Goal: Task Accomplishment & Management: Manage account settings

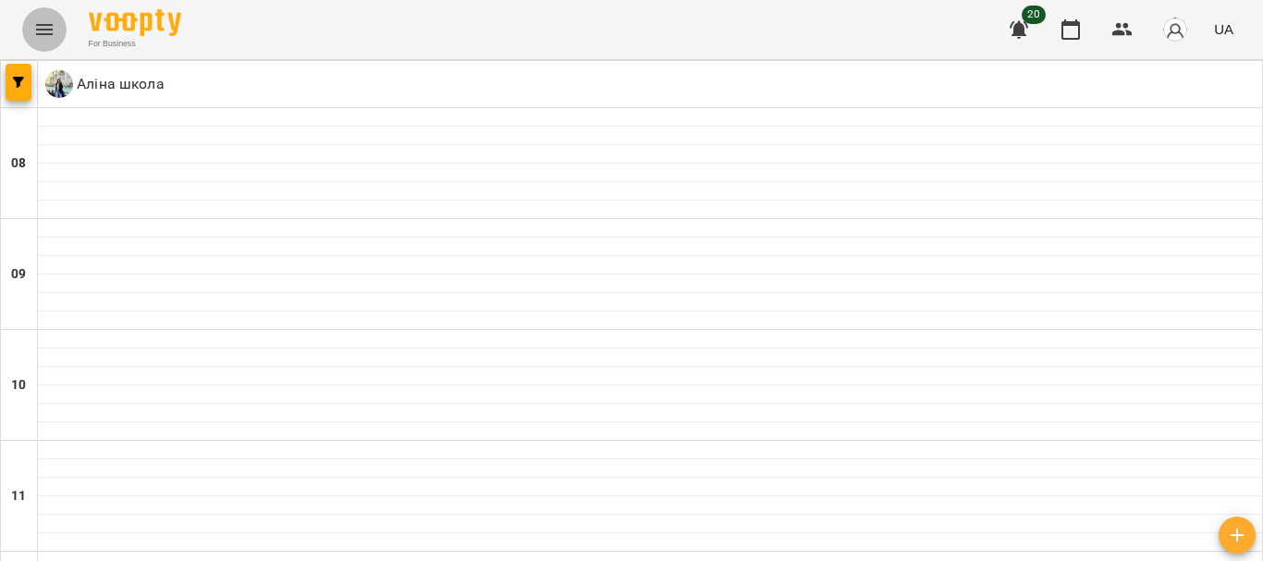
click at [45, 43] on button "Menu" at bounding box center [44, 29] width 44 height 44
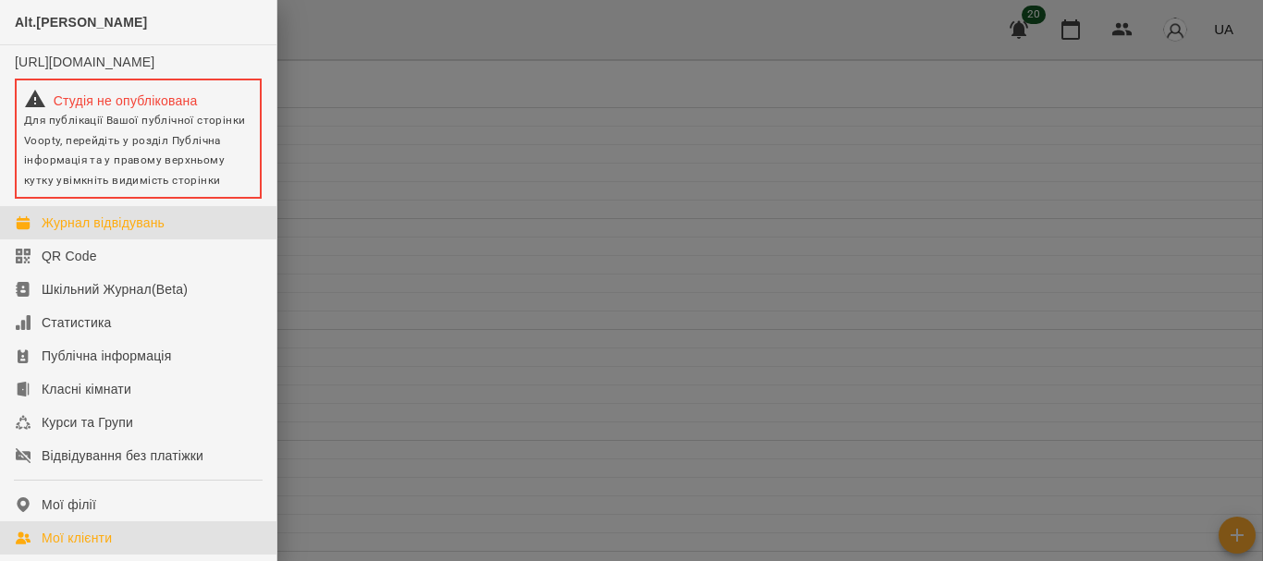
click at [81, 547] on div "Мої клієнти" at bounding box center [77, 538] width 70 height 18
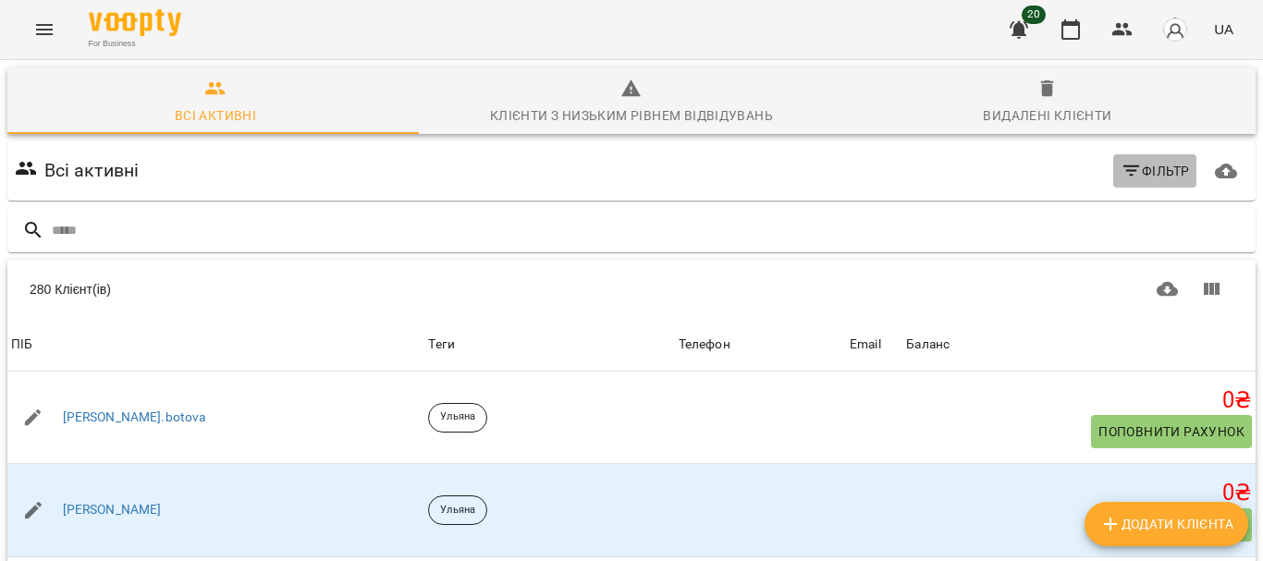
click at [1125, 180] on icon "button" at bounding box center [1132, 171] width 22 height 22
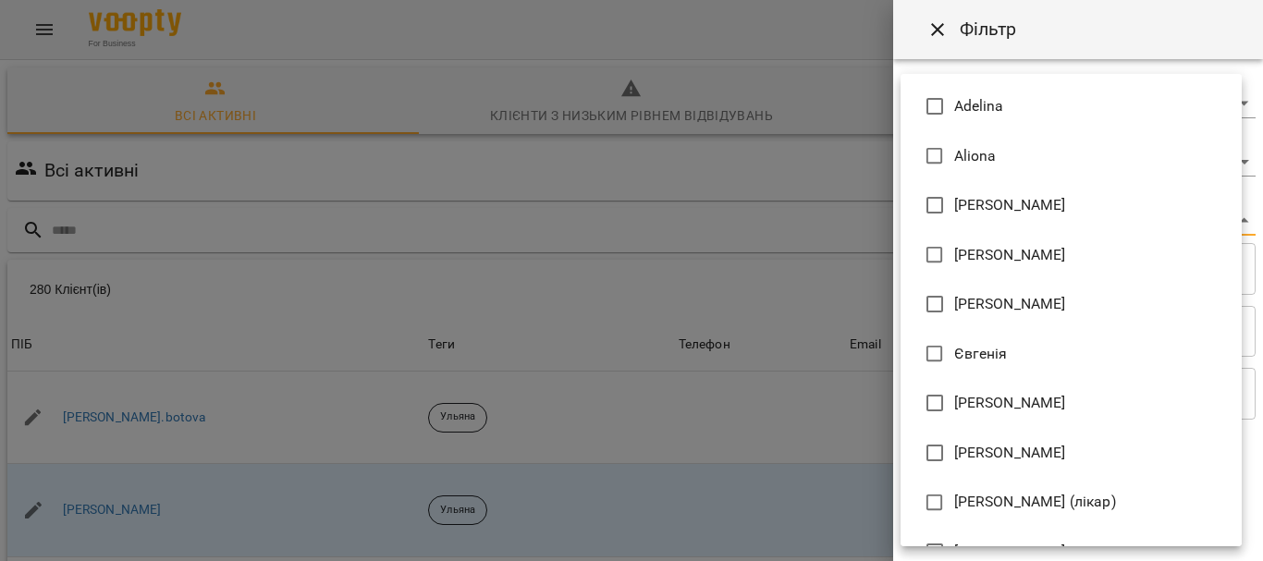
click at [1074, 233] on body "For Business 20 UA Всі активні Клієнти з низьким рівнем відвідувань Видалені кл…" at bounding box center [631, 481] width 1263 height 963
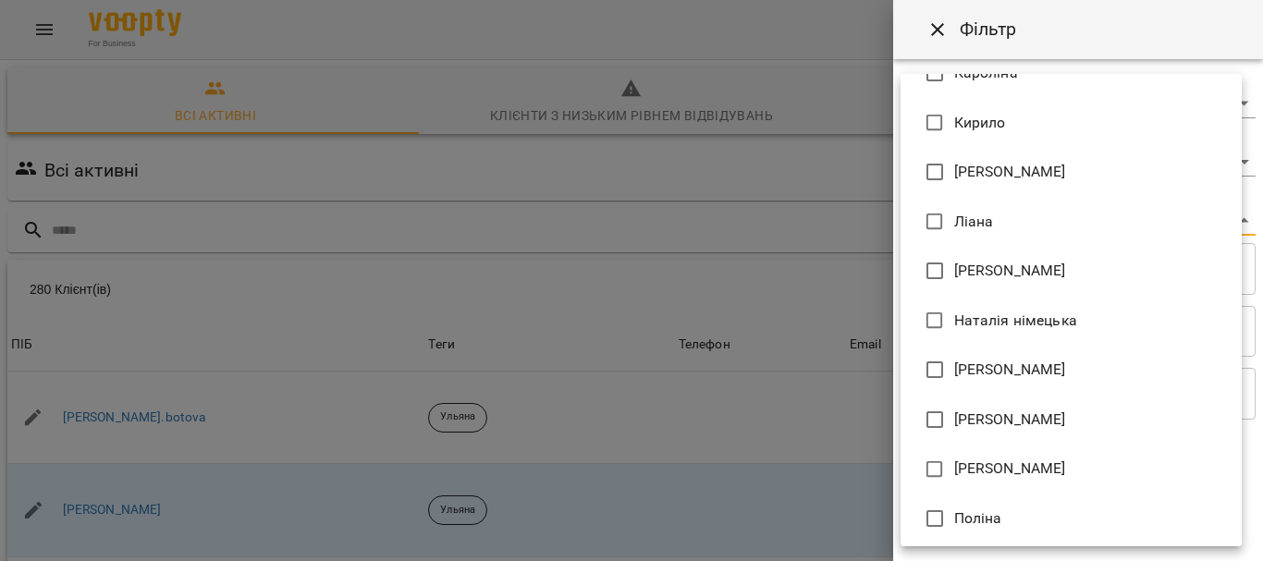
scroll to position [872, 0]
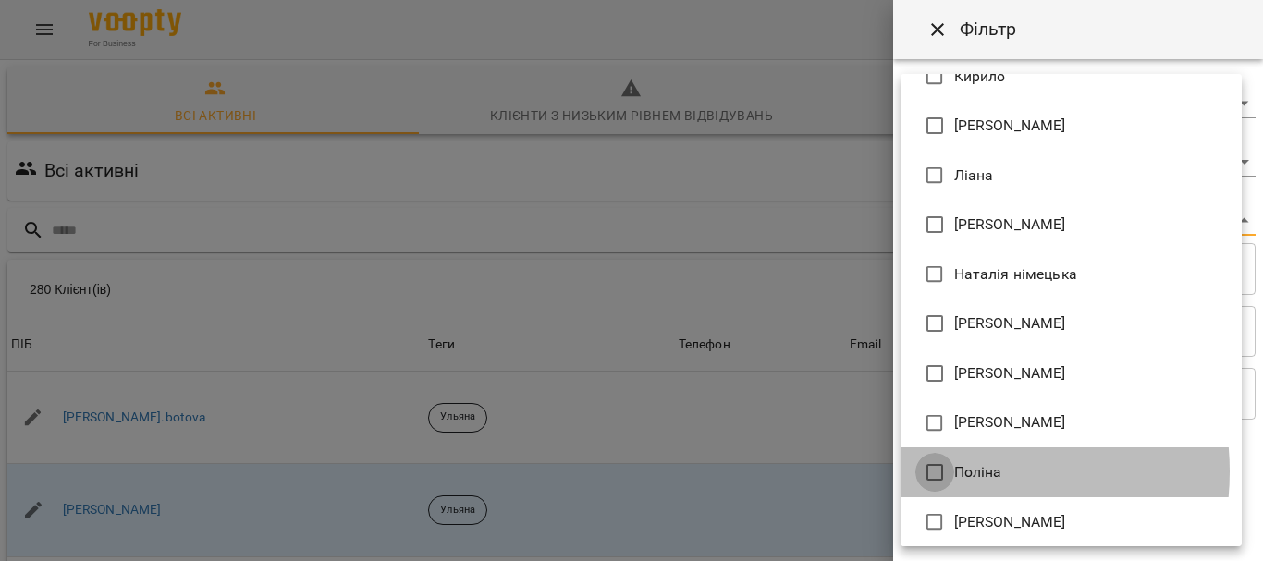
type input "**********"
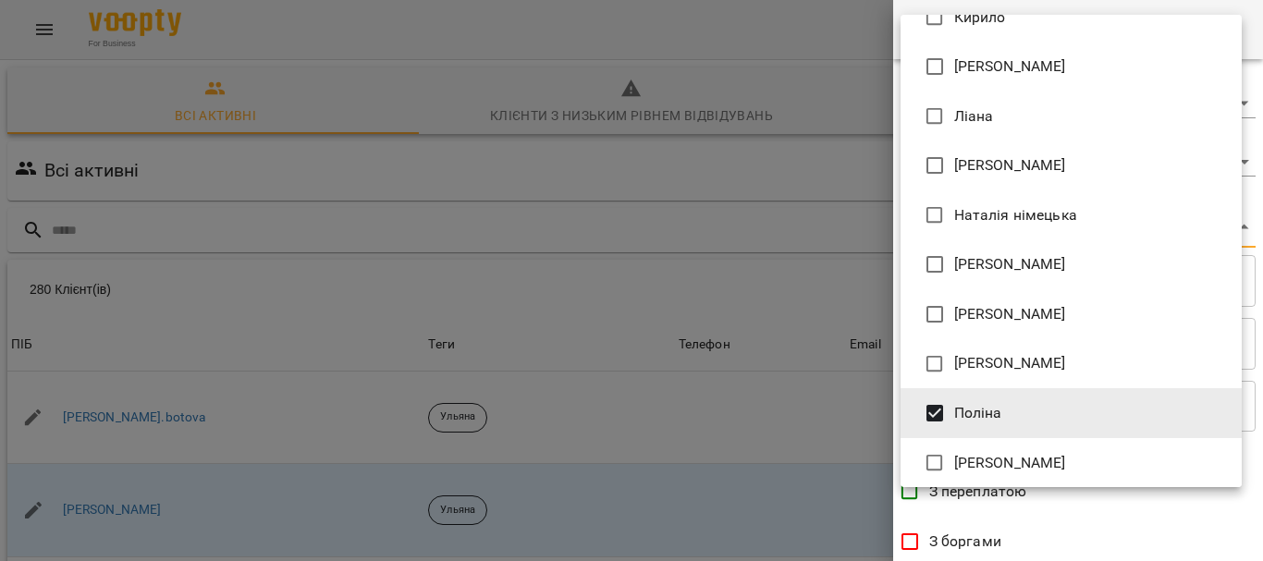
click at [1262, 396] on div at bounding box center [631, 280] width 1263 height 561
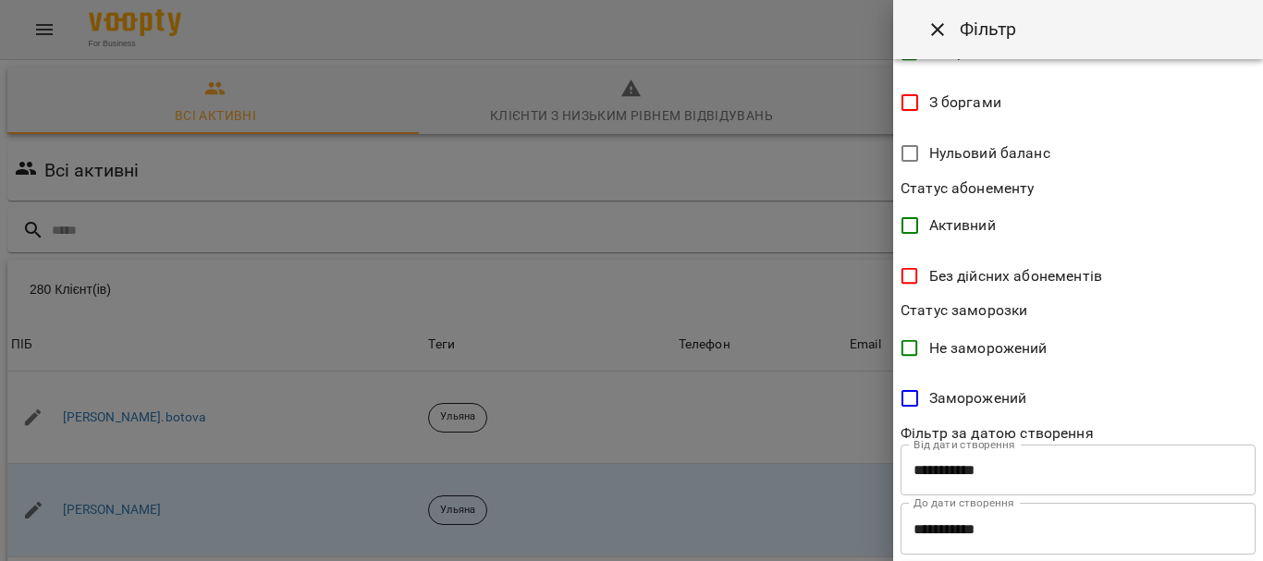
scroll to position [481, 0]
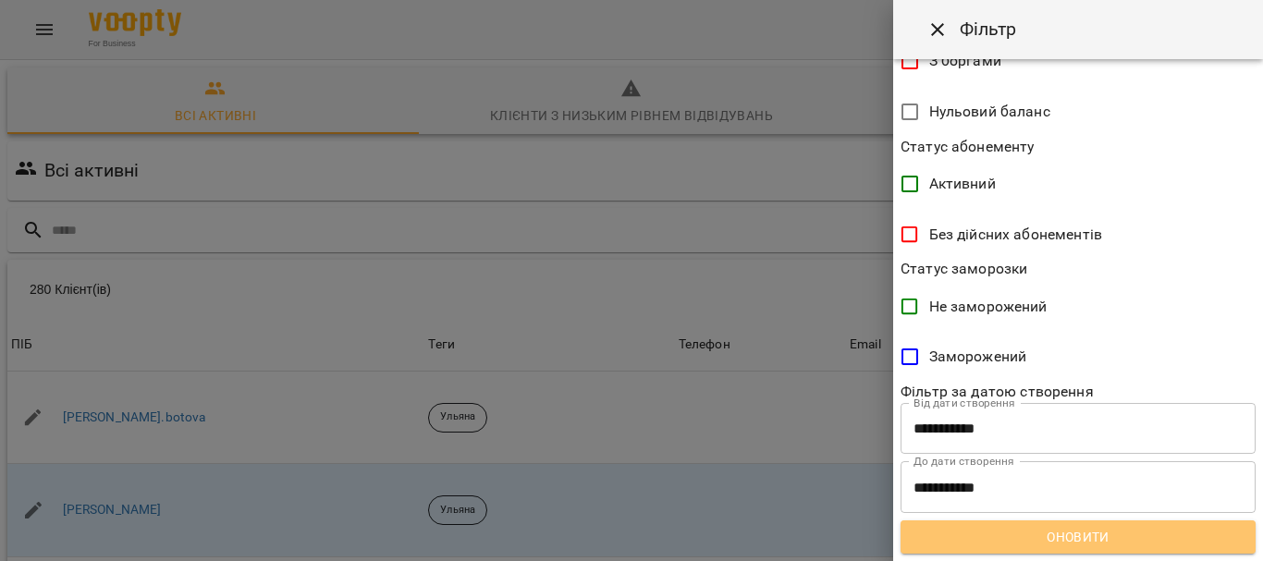
click at [1121, 543] on span "Оновити" at bounding box center [1077, 537] width 325 height 22
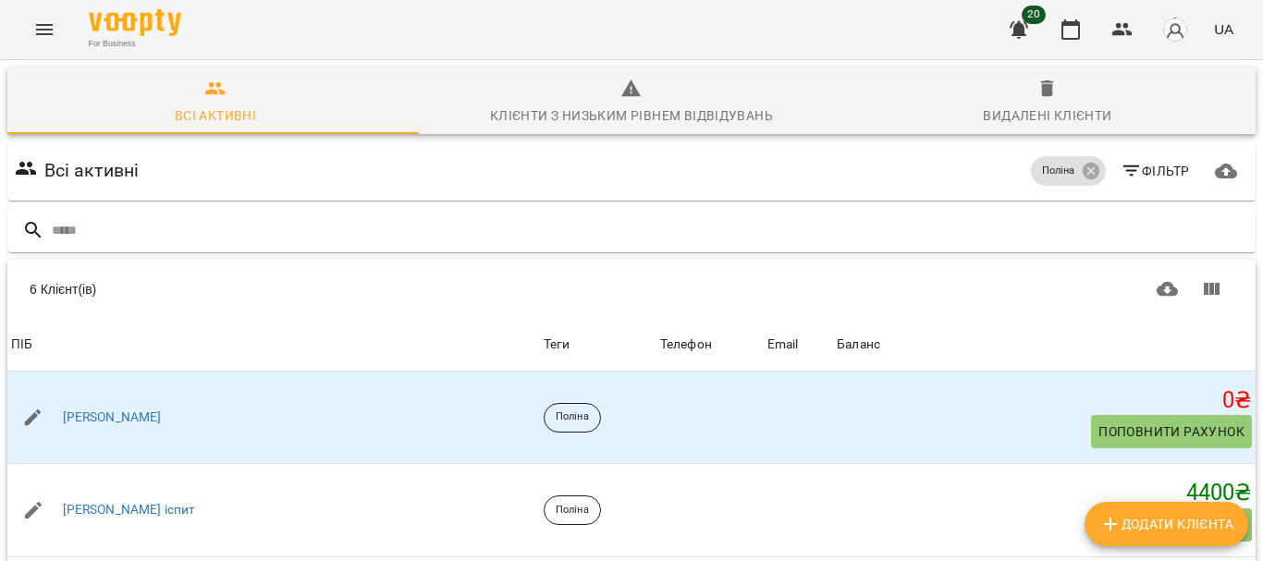
scroll to position [169, 0]
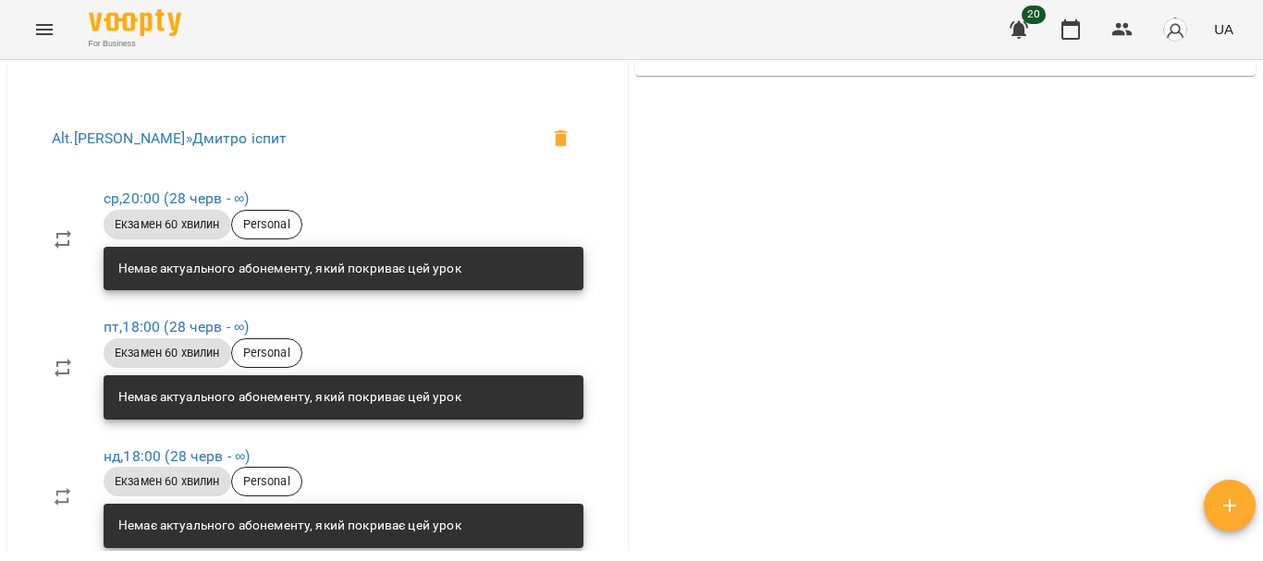
scroll to position [738, 0]
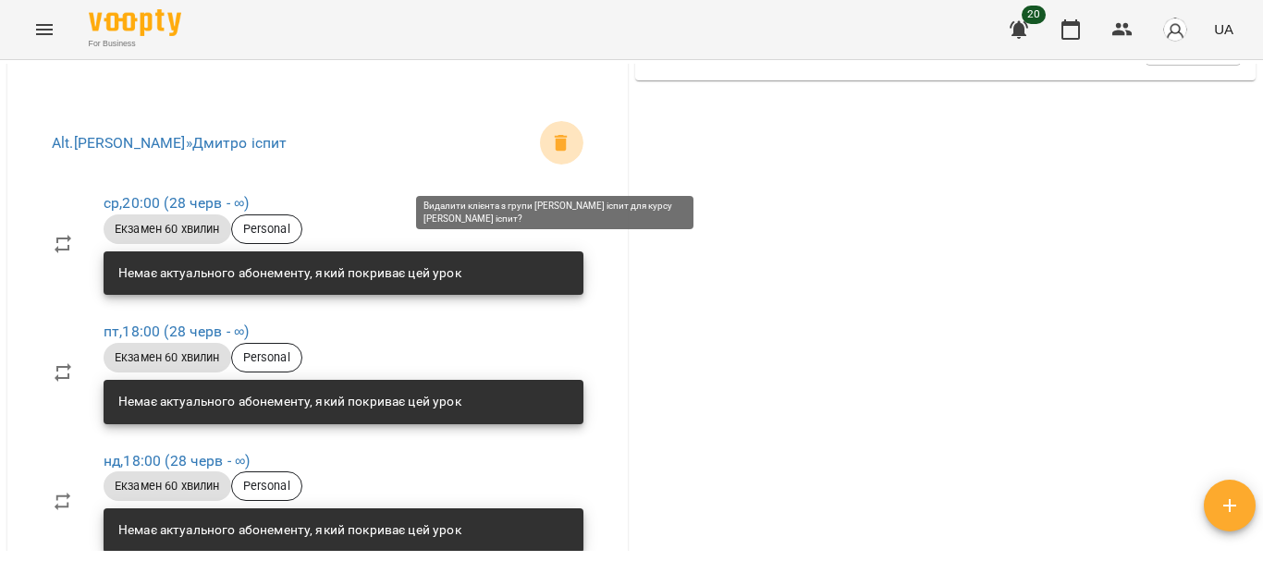
click at [555, 152] on icon at bounding box center [561, 143] width 13 height 17
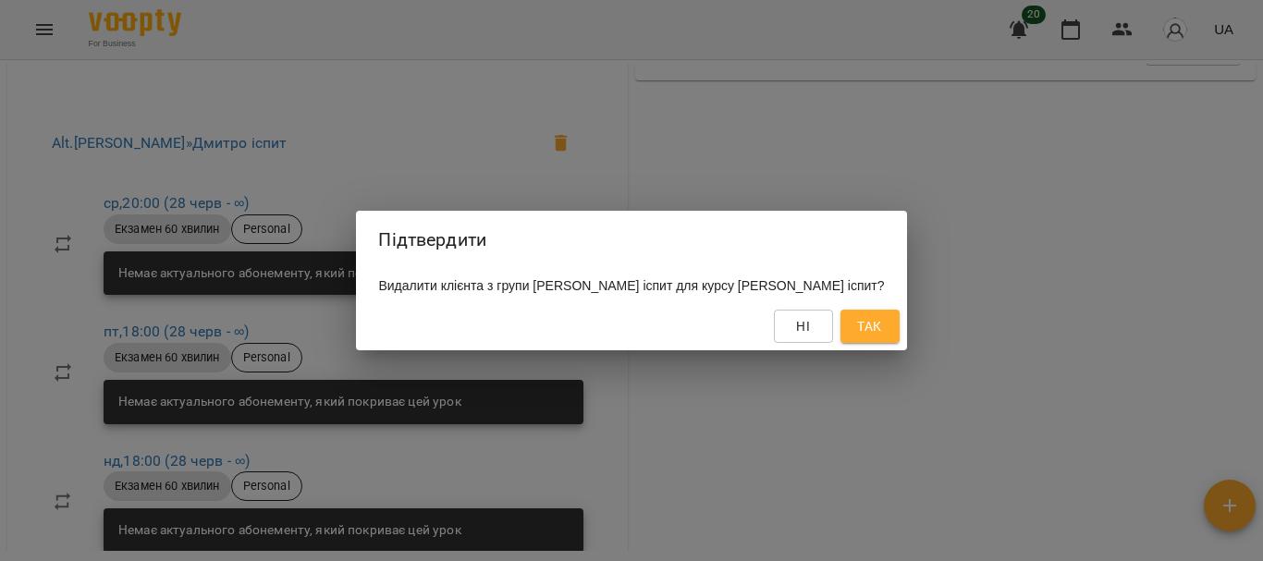
click at [841, 325] on button "Так" at bounding box center [870, 326] width 59 height 33
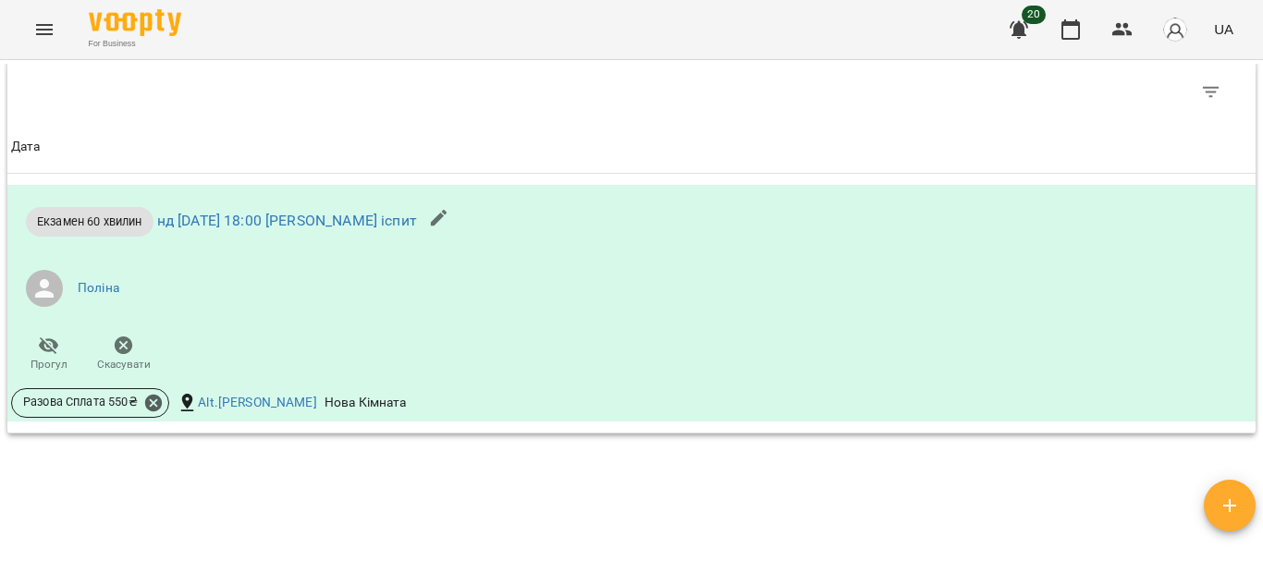
scroll to position [0, 0]
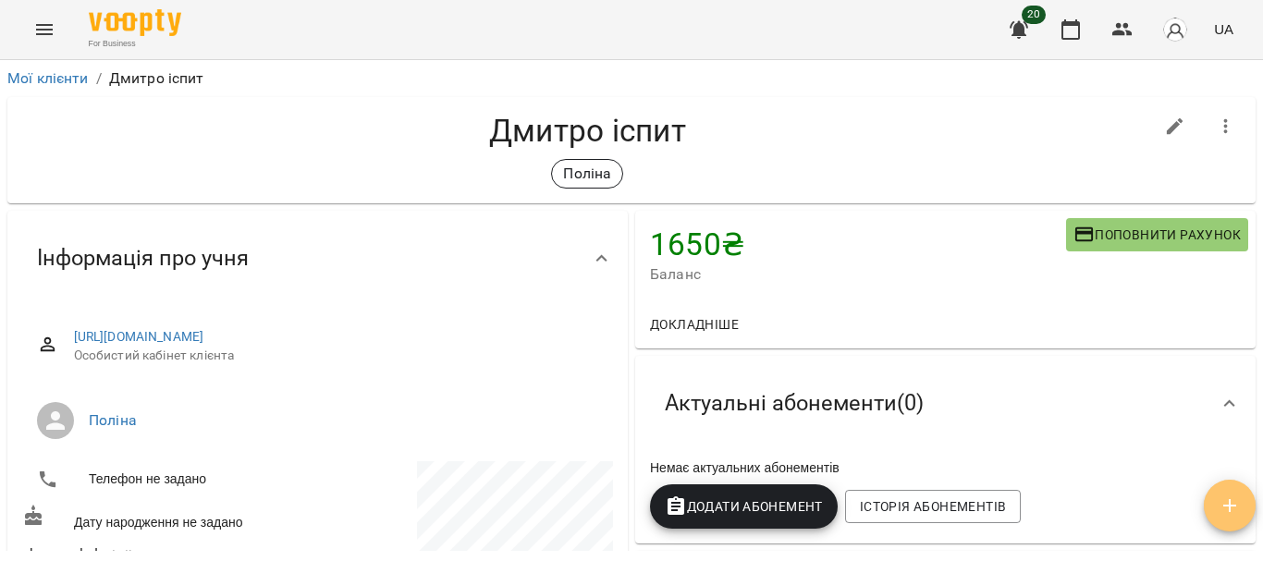
click at [1240, 501] on icon "button" at bounding box center [1230, 506] width 22 height 22
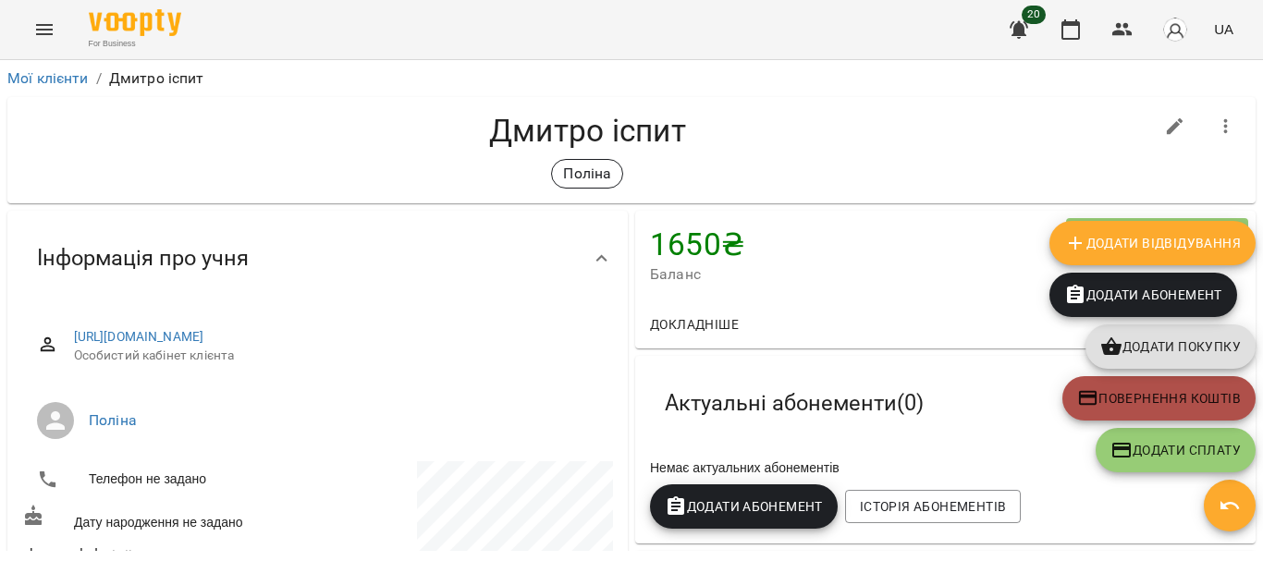
click at [1149, 399] on span "Повернення коштів" at bounding box center [1159, 398] width 164 height 22
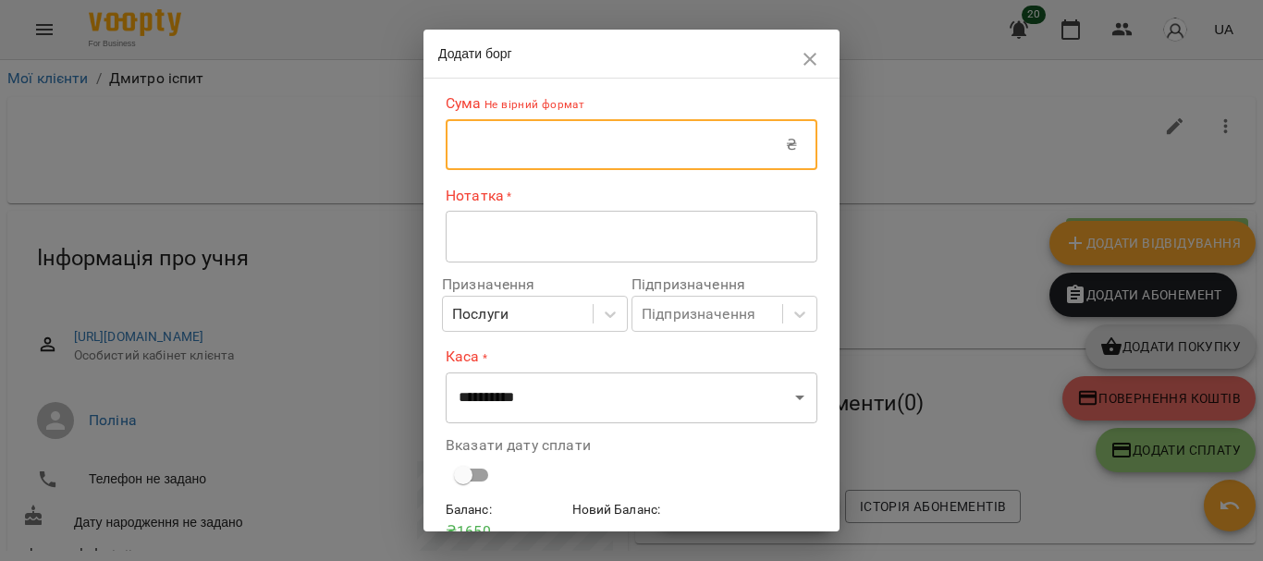
click at [576, 156] on input "text" at bounding box center [616, 145] width 340 height 52
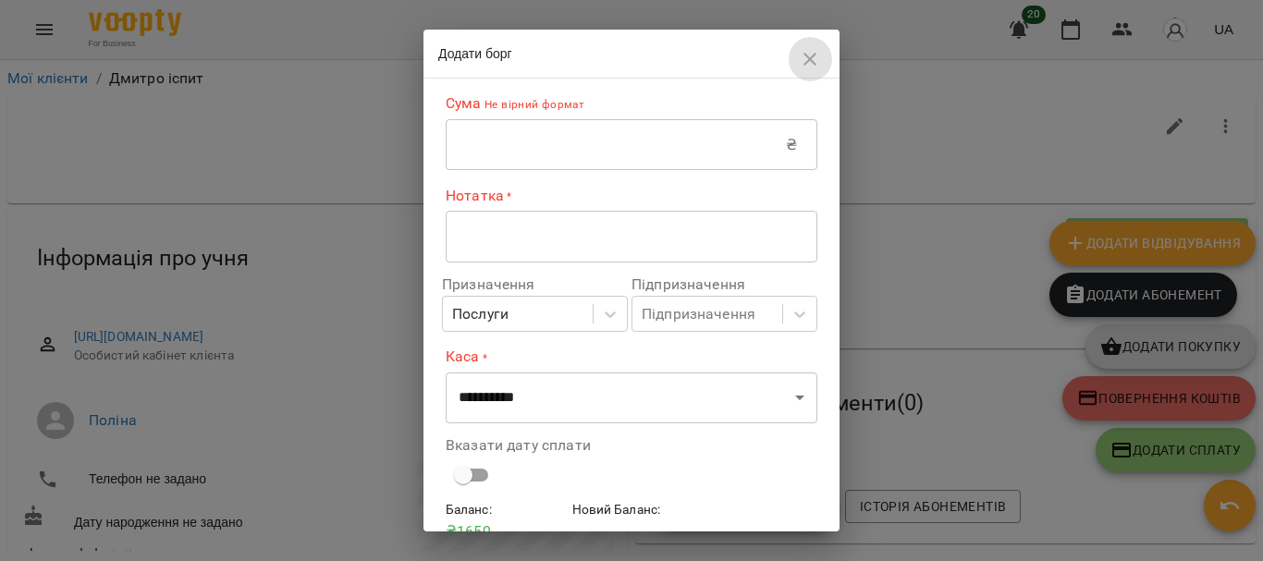
click at [811, 62] on icon "button" at bounding box center [810, 59] width 22 height 22
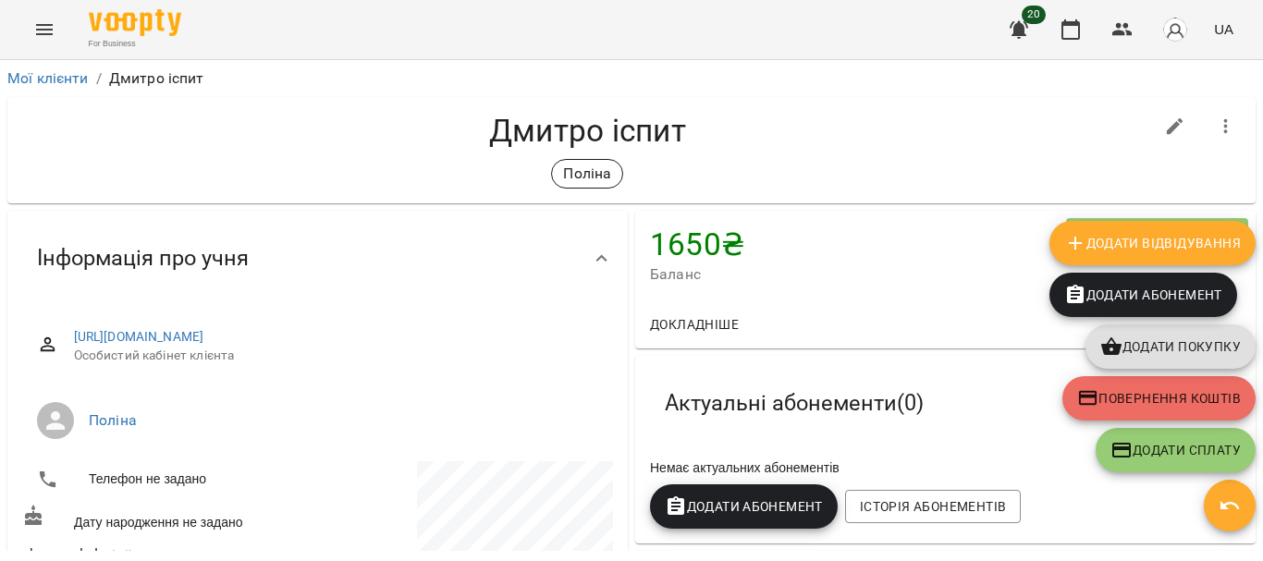
click at [1177, 393] on span "Повернення коштів" at bounding box center [1159, 398] width 164 height 22
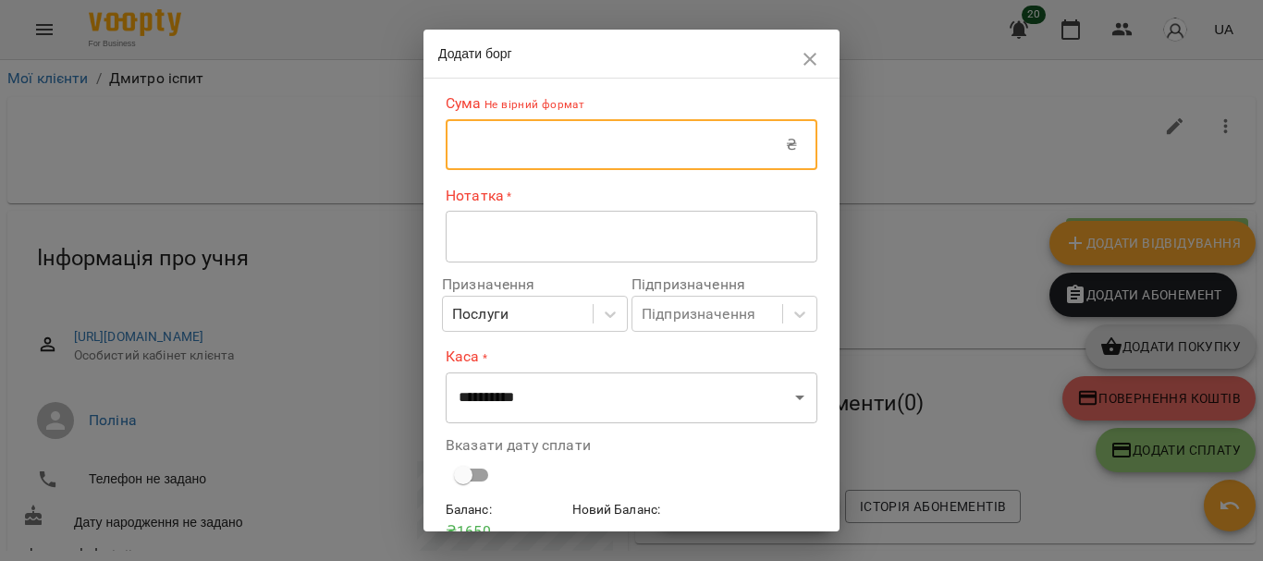
click at [703, 150] on input "text" at bounding box center [616, 145] width 340 height 52
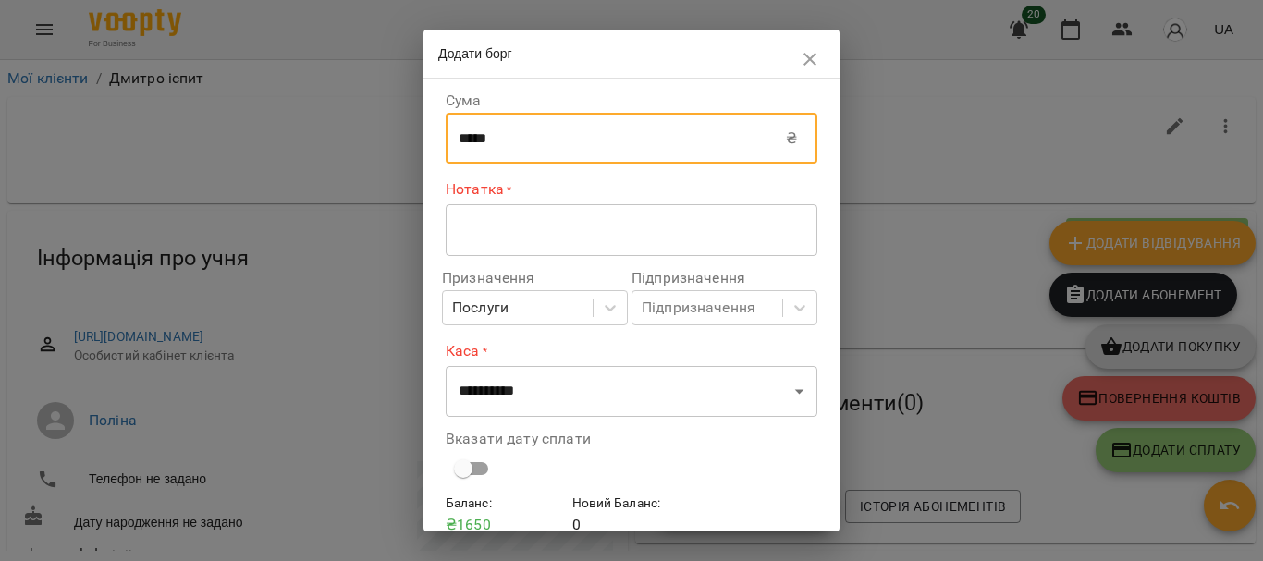
type input "*****"
click at [598, 246] on div "* ​" at bounding box center [632, 230] width 372 height 52
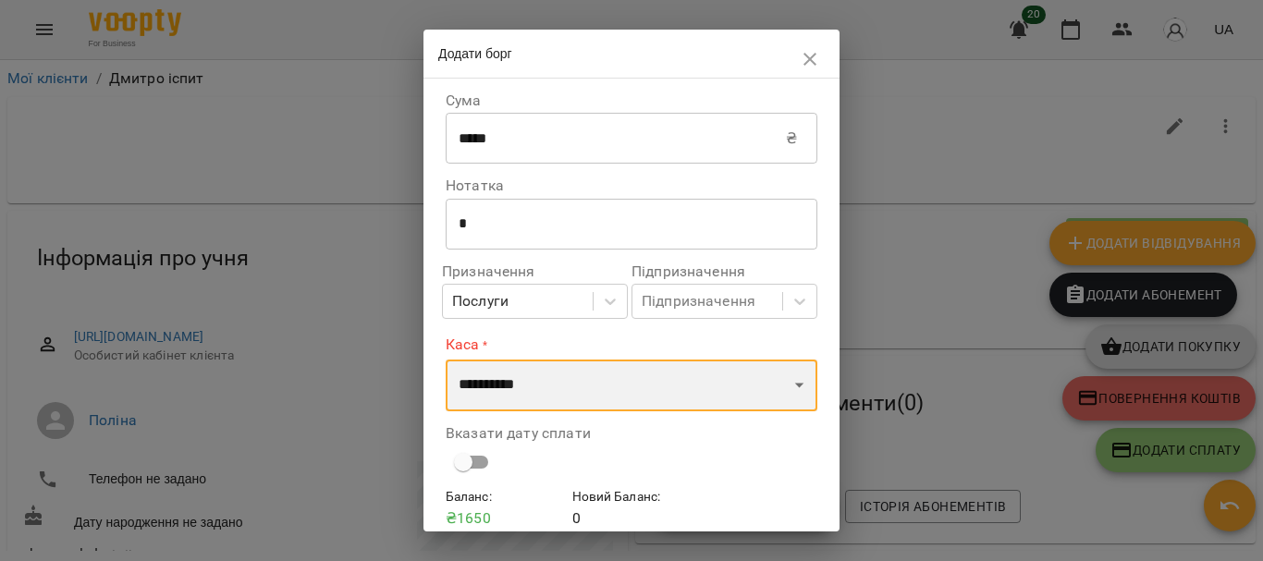
click at [579, 374] on select "**********" at bounding box center [632, 386] width 372 height 52
select select "****"
click at [446, 360] on select "**********" at bounding box center [632, 386] width 372 height 52
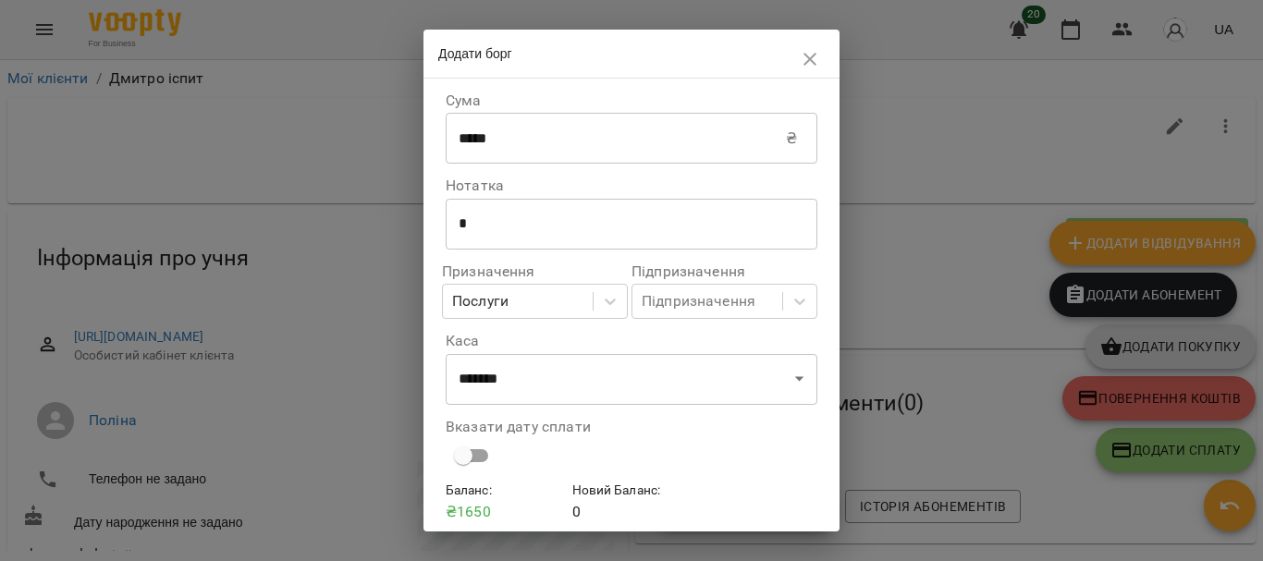
scroll to position [71, 0]
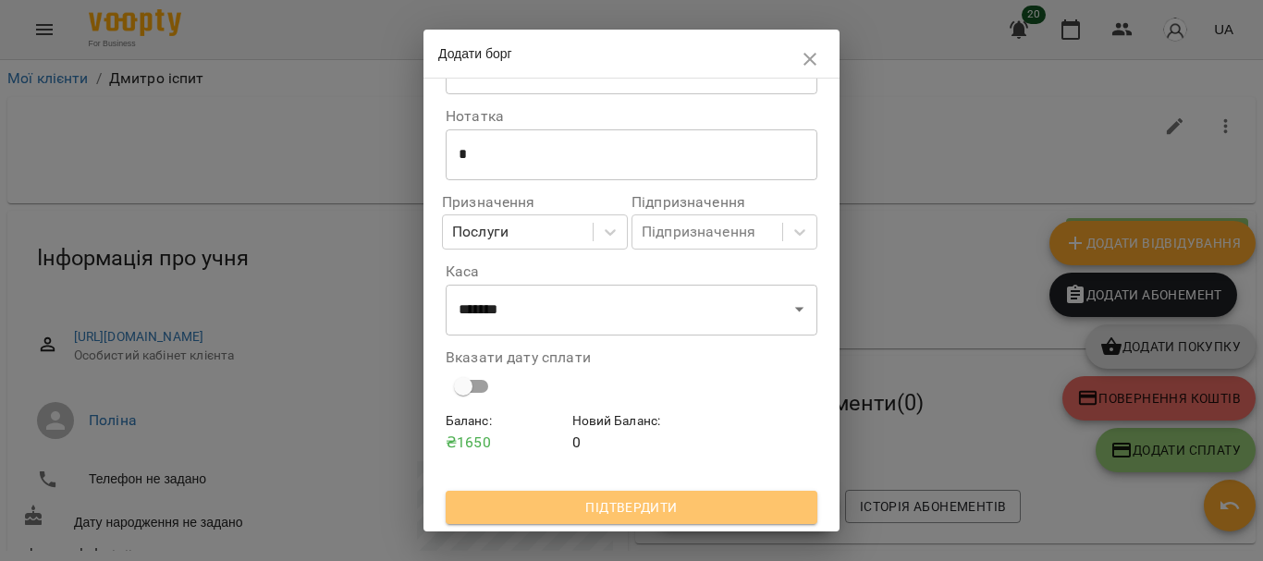
click at [652, 507] on span "Підтвердити" at bounding box center [631, 508] width 342 height 22
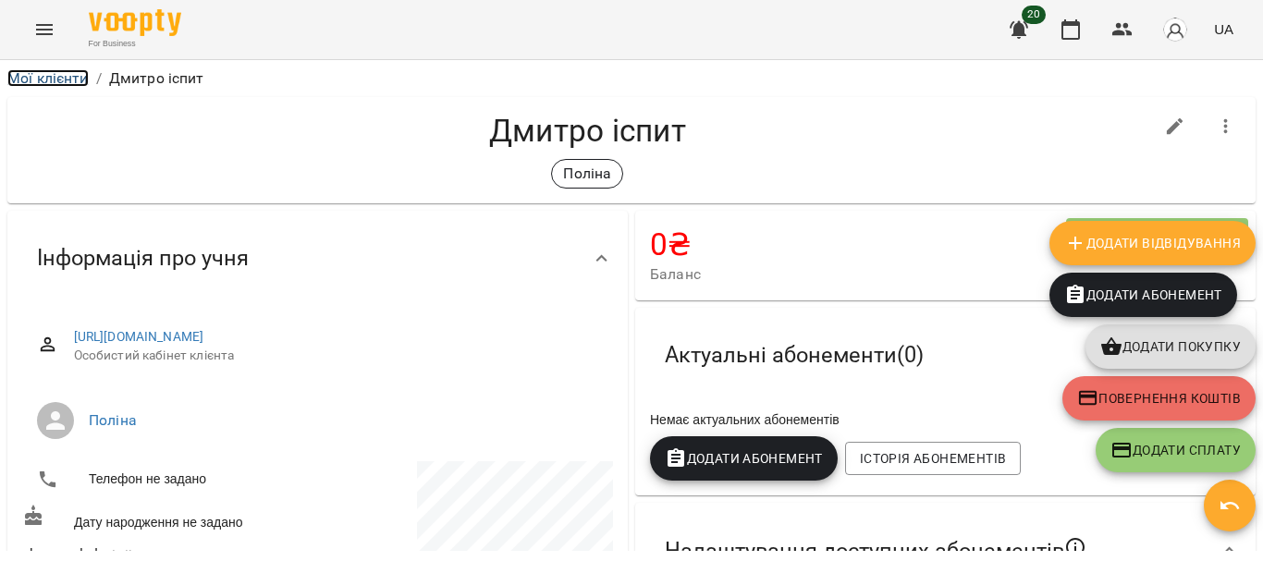
click at [55, 78] on link "Мої клієнти" at bounding box center [47, 78] width 81 height 18
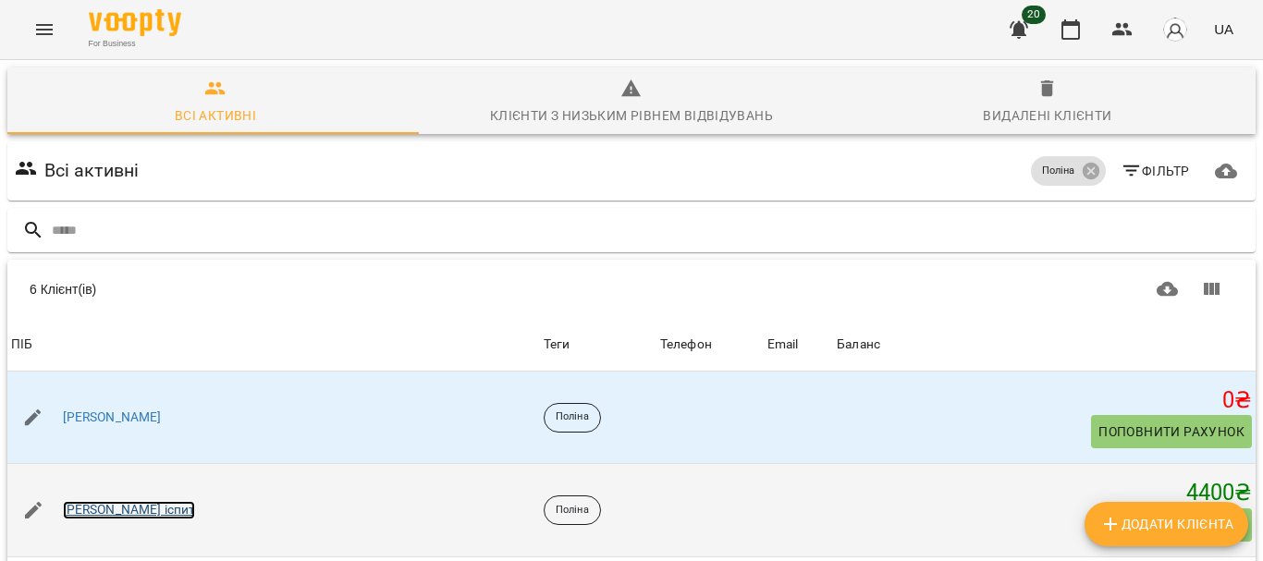
click at [102, 510] on link "[PERSON_NAME] іспит" at bounding box center [129, 510] width 133 height 18
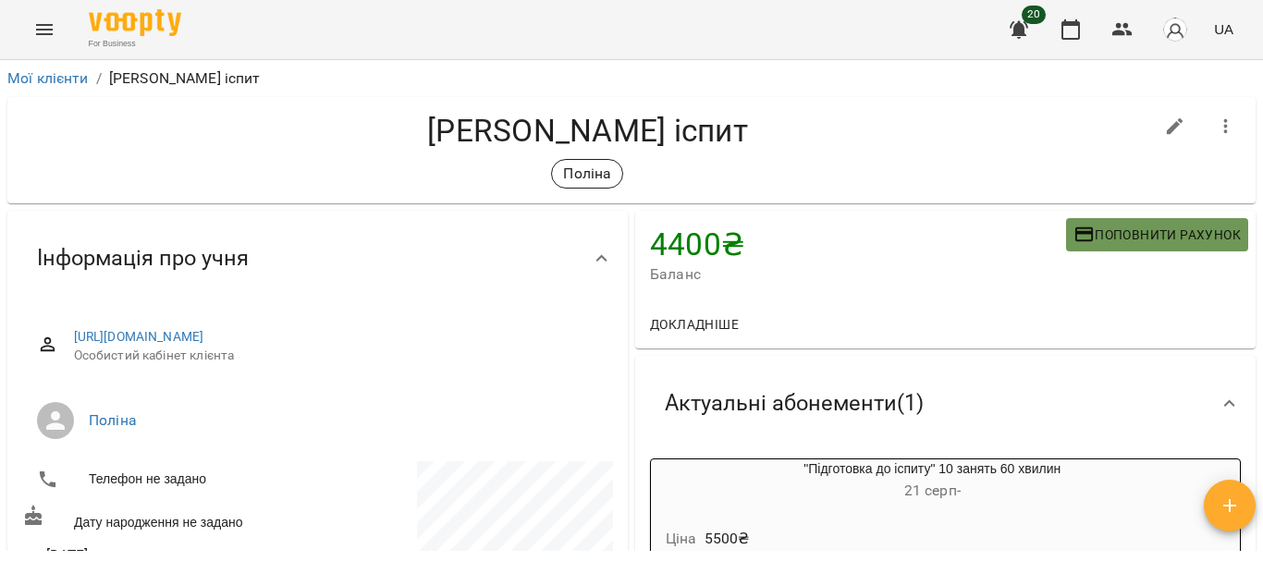
click at [1136, 230] on span "Поповнити рахунок" at bounding box center [1157, 235] width 167 height 22
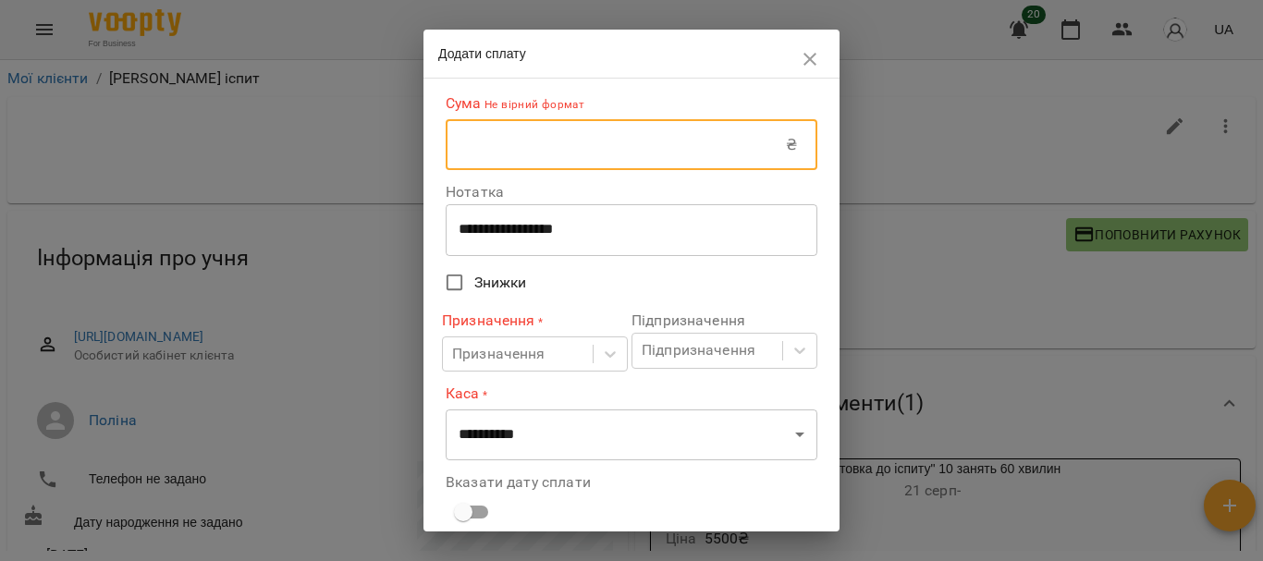
click at [695, 153] on input "text" at bounding box center [616, 145] width 340 height 52
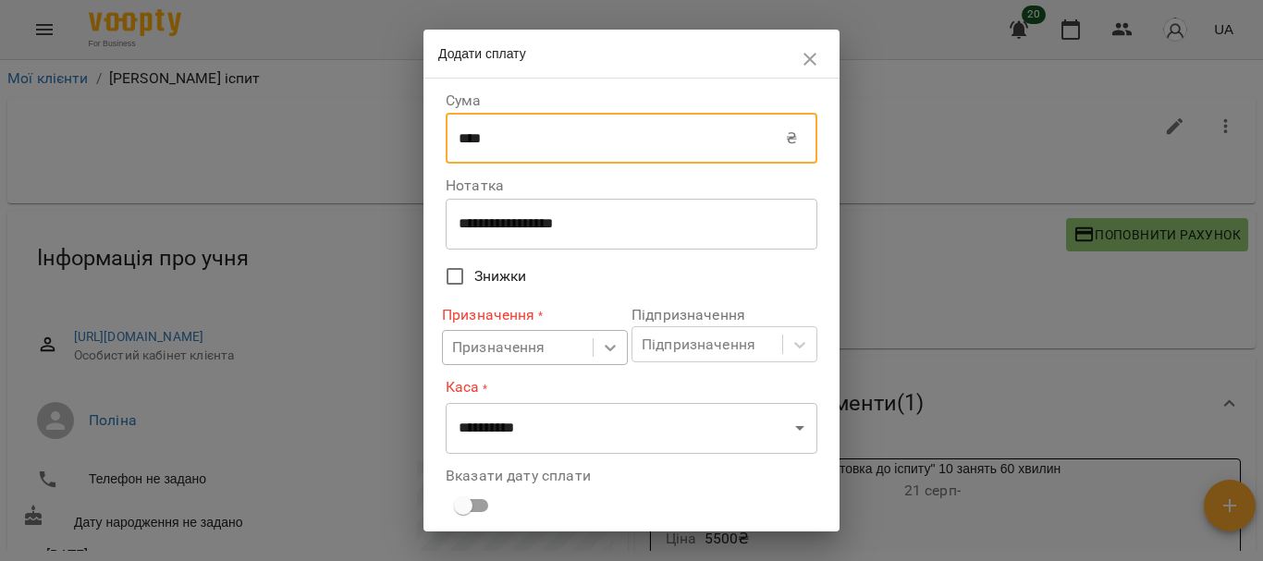
type input "****"
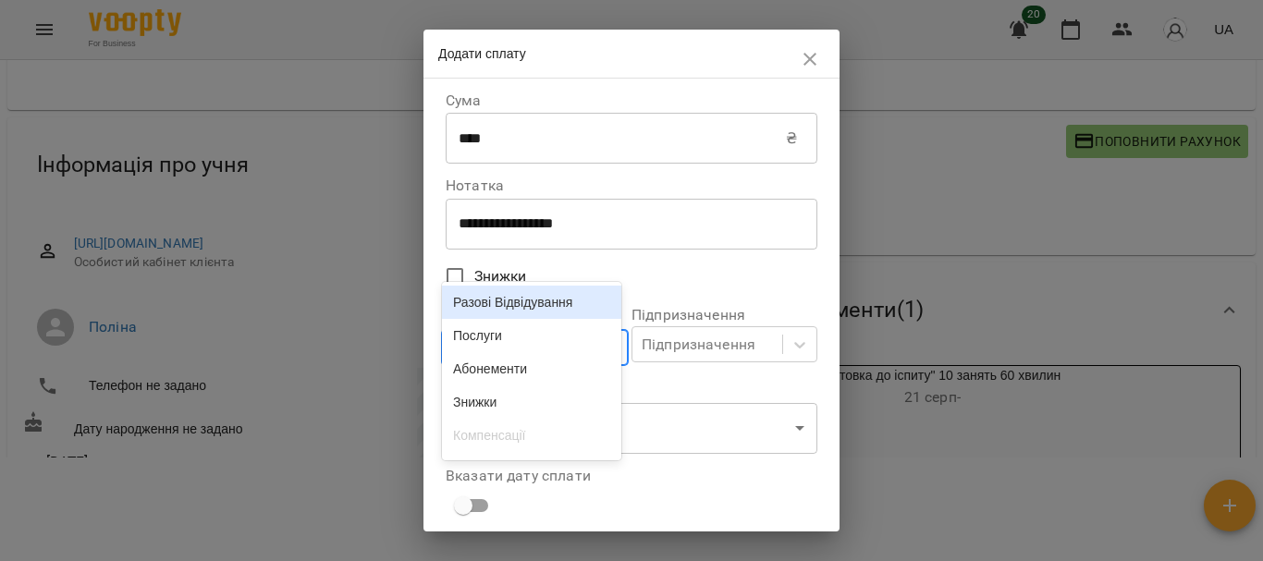
click at [601, 351] on icon at bounding box center [610, 347] width 18 height 18
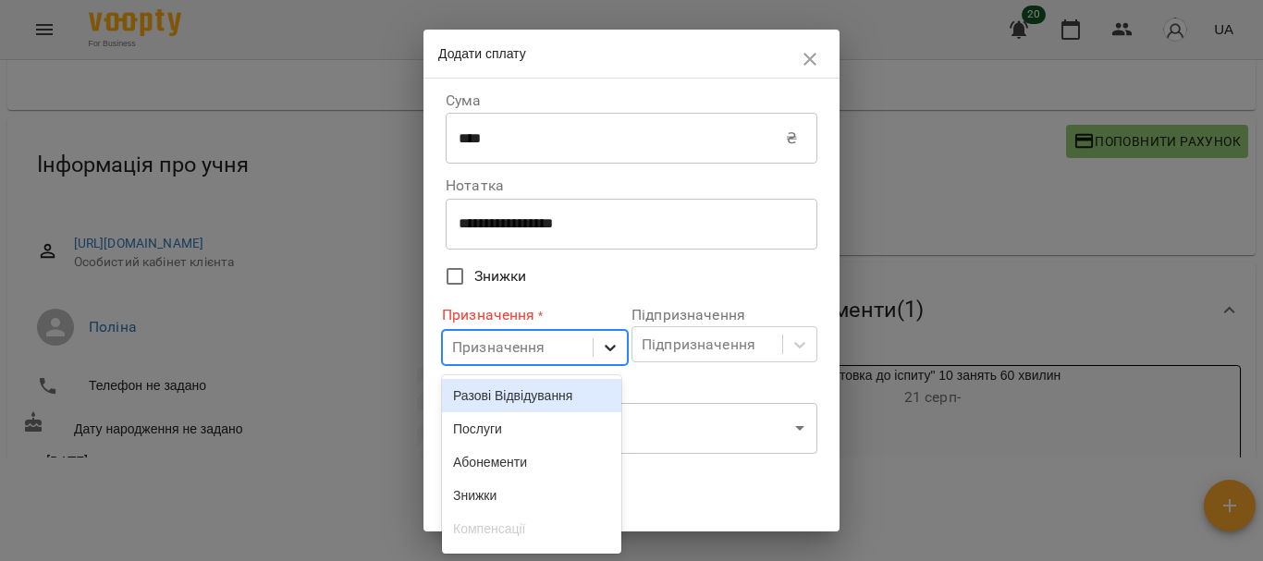
scroll to position [99, 0]
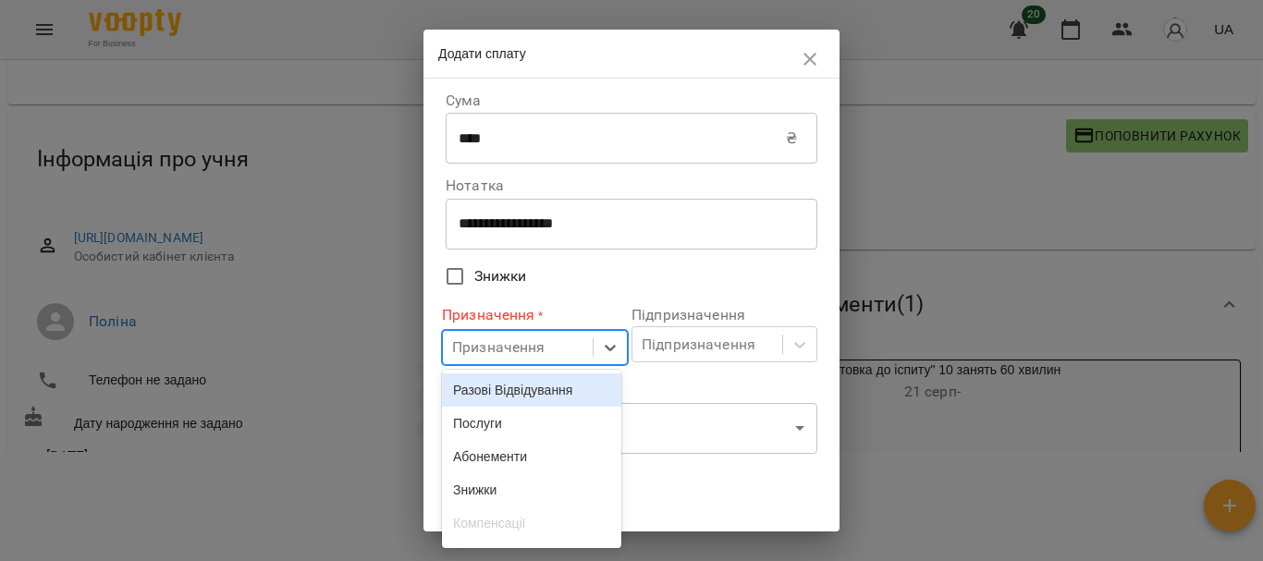
click at [563, 387] on div "Разові Відвідування" at bounding box center [531, 390] width 179 height 33
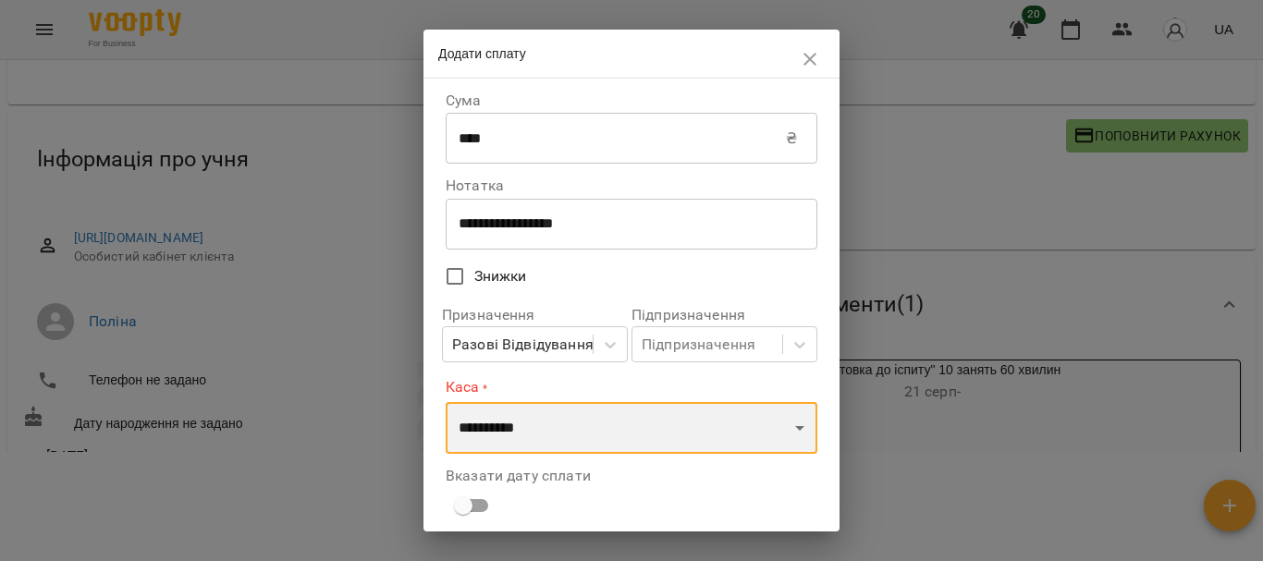
click at [593, 438] on select "**********" at bounding box center [632, 428] width 372 height 52
select select "****"
click at [446, 402] on select "**********" at bounding box center [632, 428] width 372 height 52
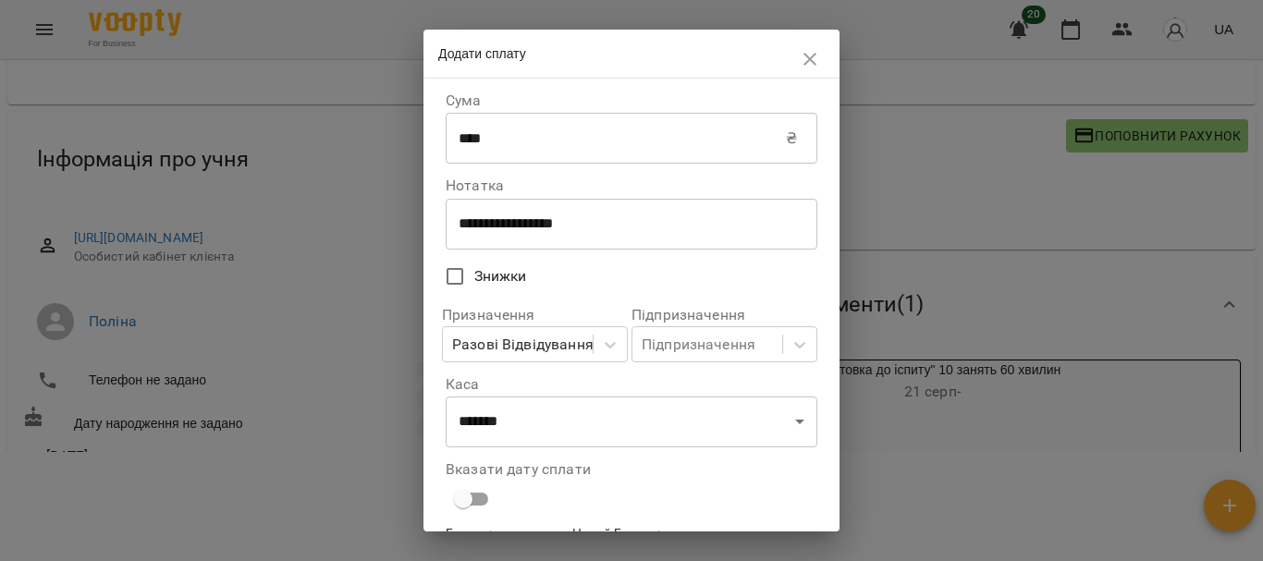
scroll to position [115, 0]
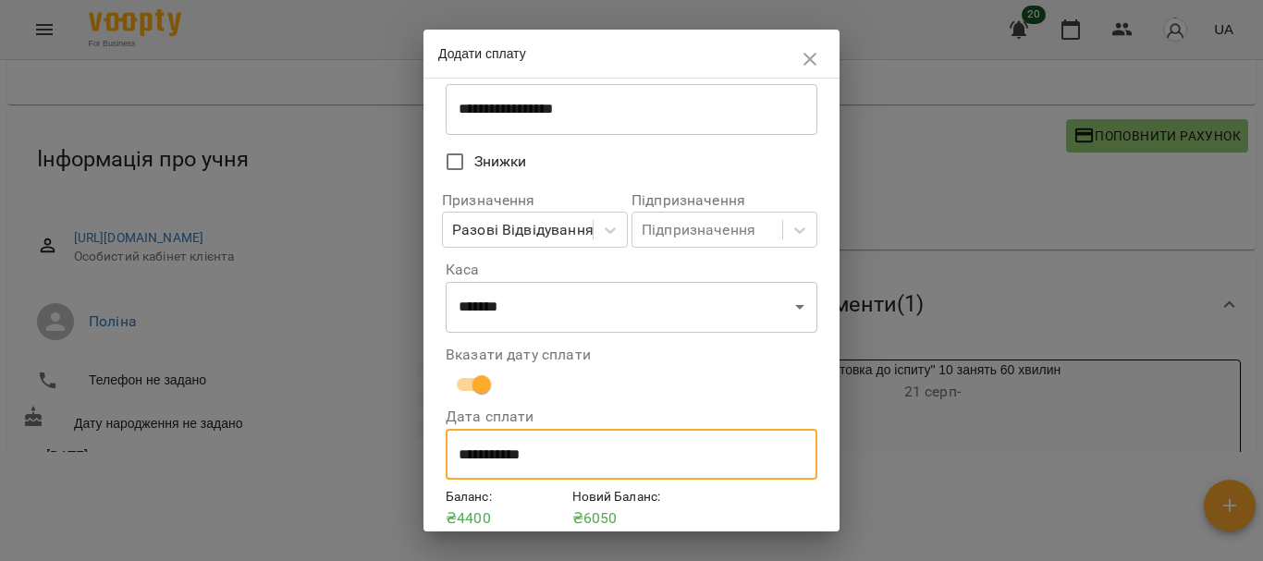
click at [518, 466] on input "**********" at bounding box center [632, 455] width 372 height 52
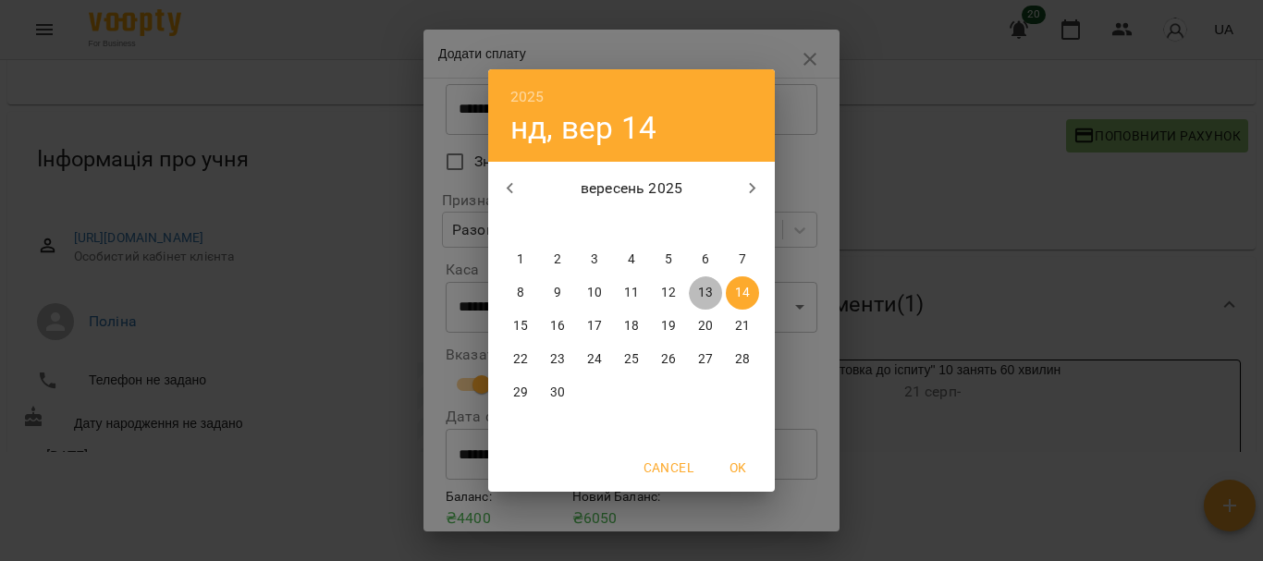
click at [713, 301] on span "13" at bounding box center [705, 293] width 33 height 18
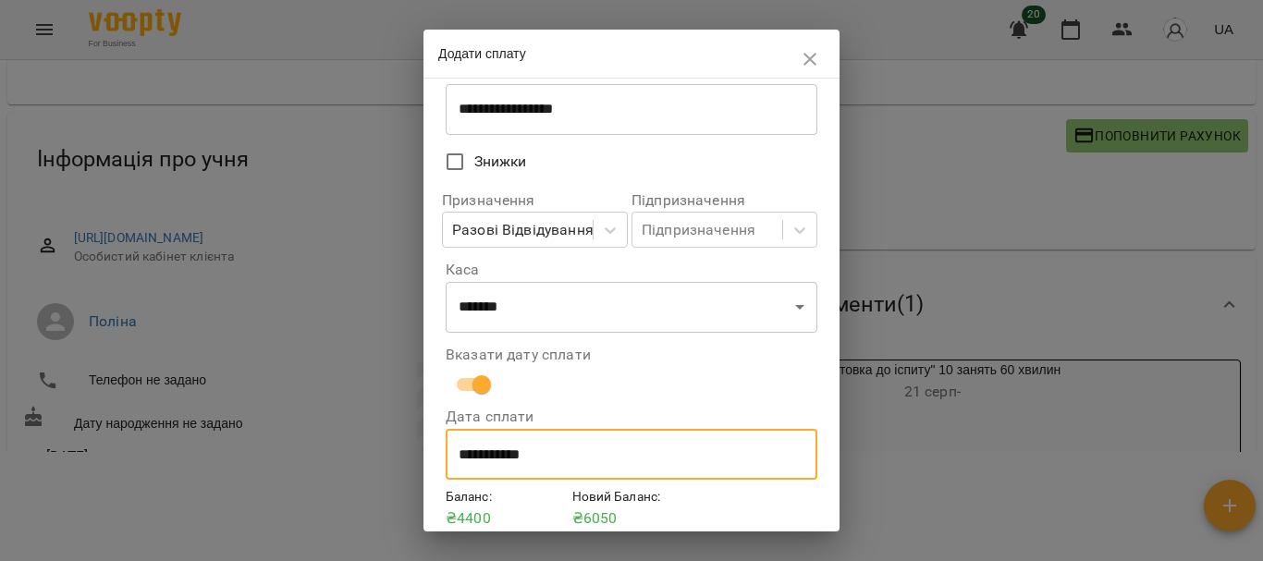
click at [592, 459] on input "**********" at bounding box center [632, 455] width 372 height 52
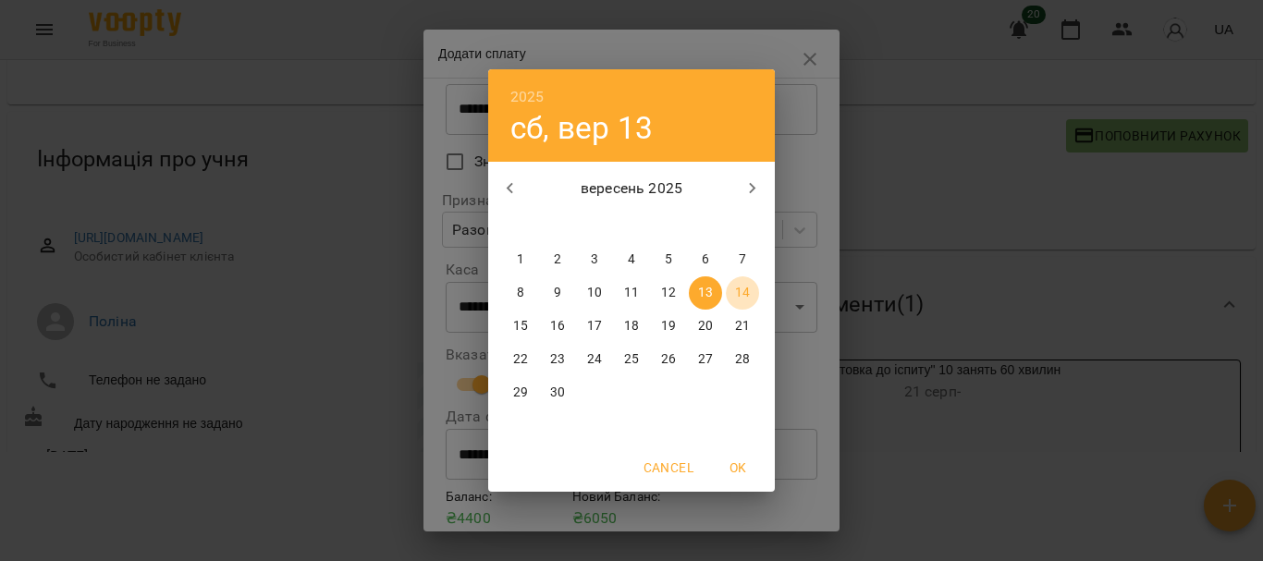
click at [743, 289] on p "14" at bounding box center [742, 293] width 15 height 18
type input "**********"
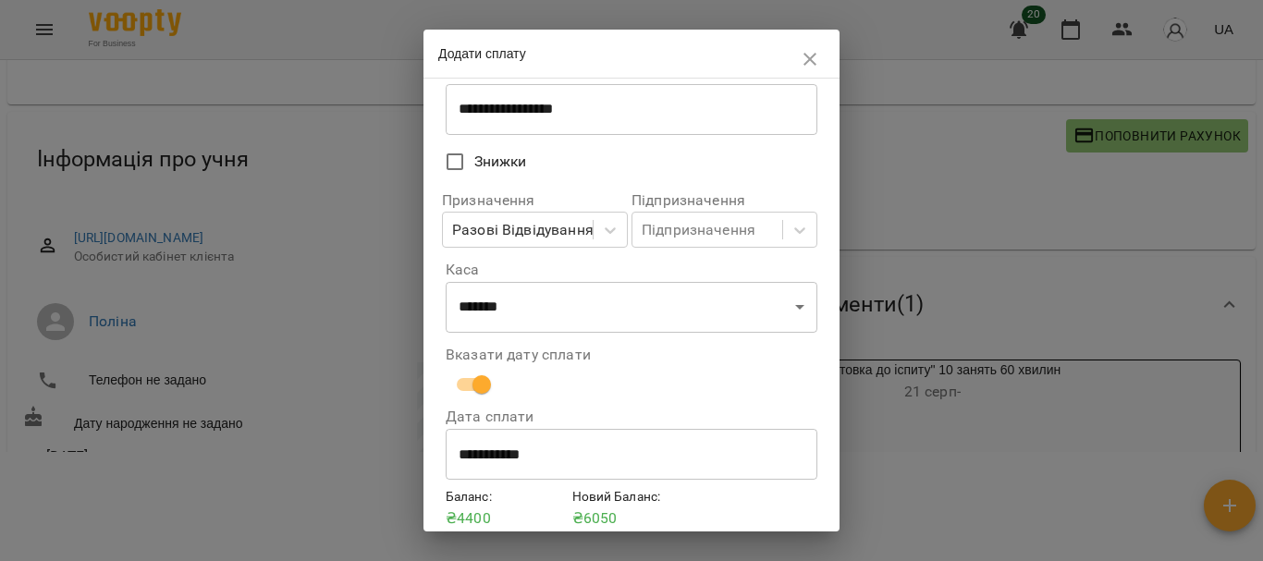
scroll to position [192, 0]
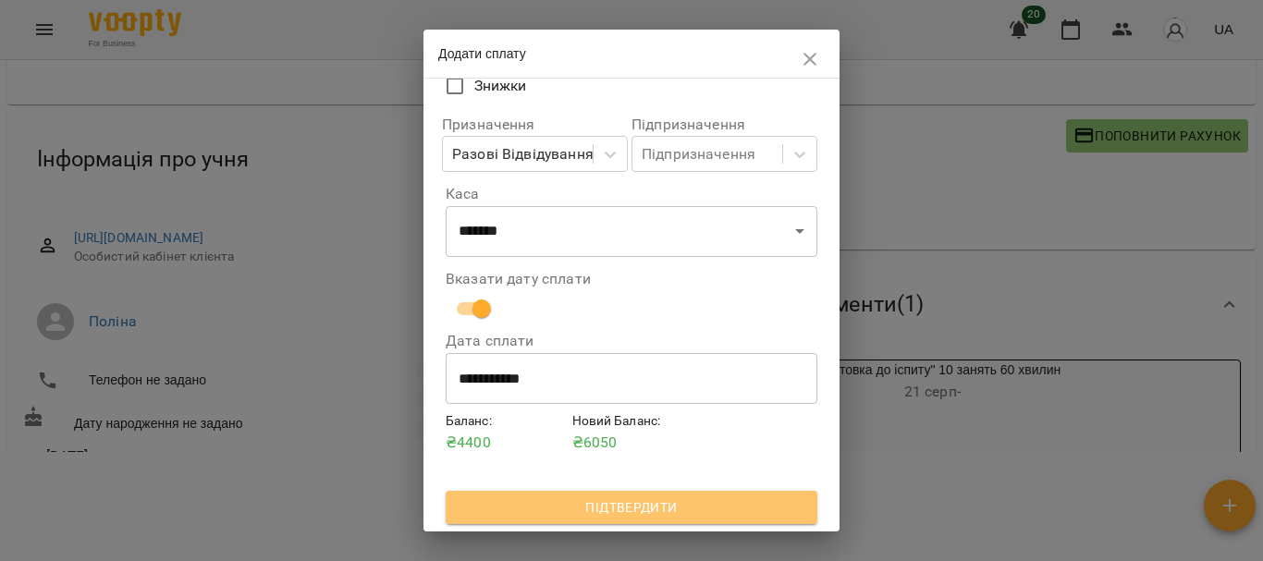
click at [656, 495] on button "Підтвердити" at bounding box center [632, 507] width 372 height 33
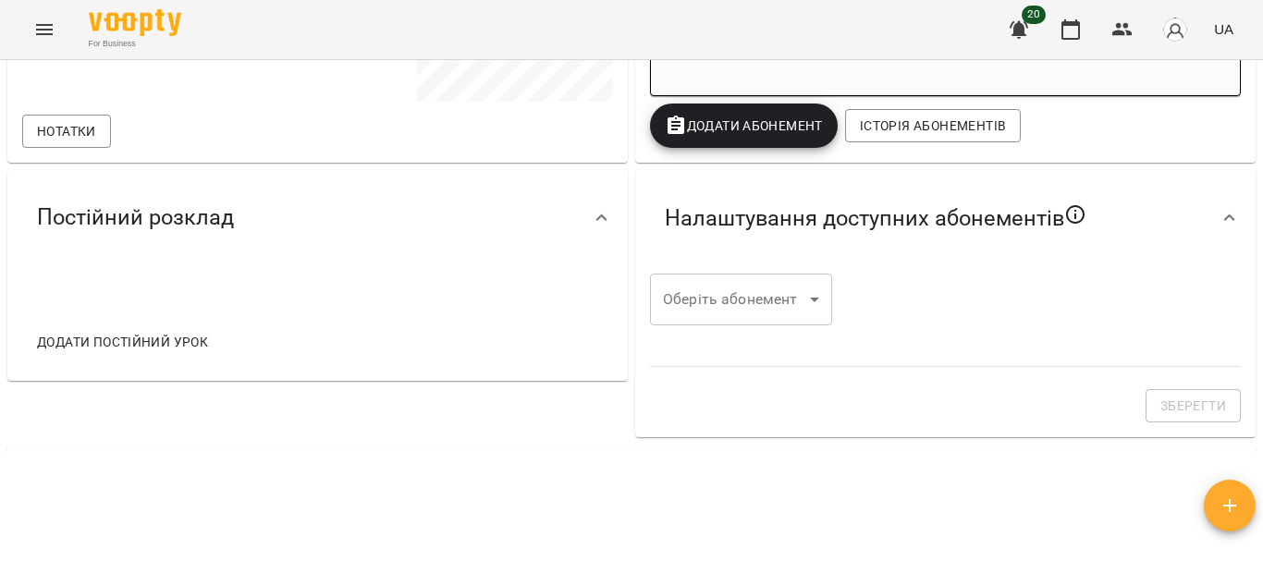
scroll to position [0, 0]
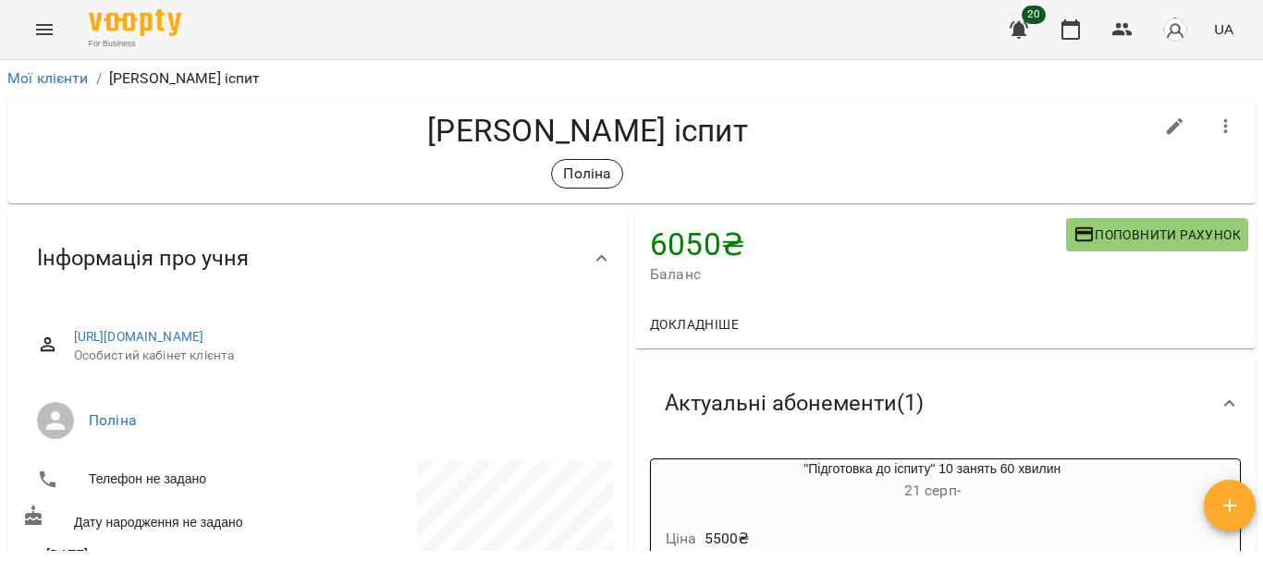
scroll to position [44, 0]
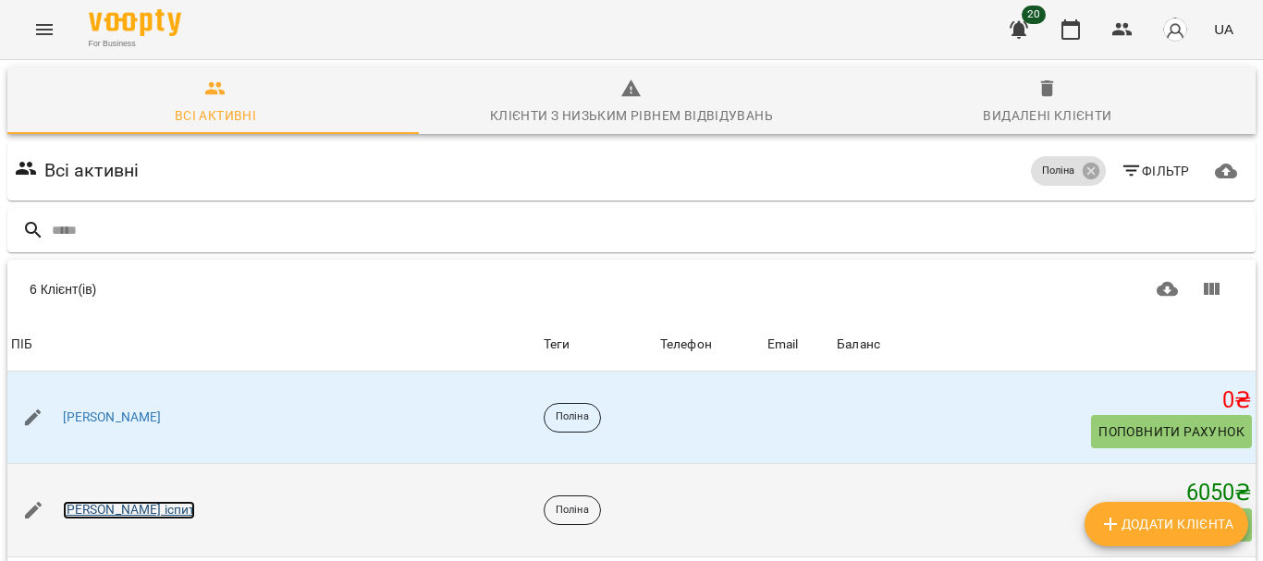
click at [100, 503] on link "[PERSON_NAME] іспит" at bounding box center [129, 510] width 133 height 18
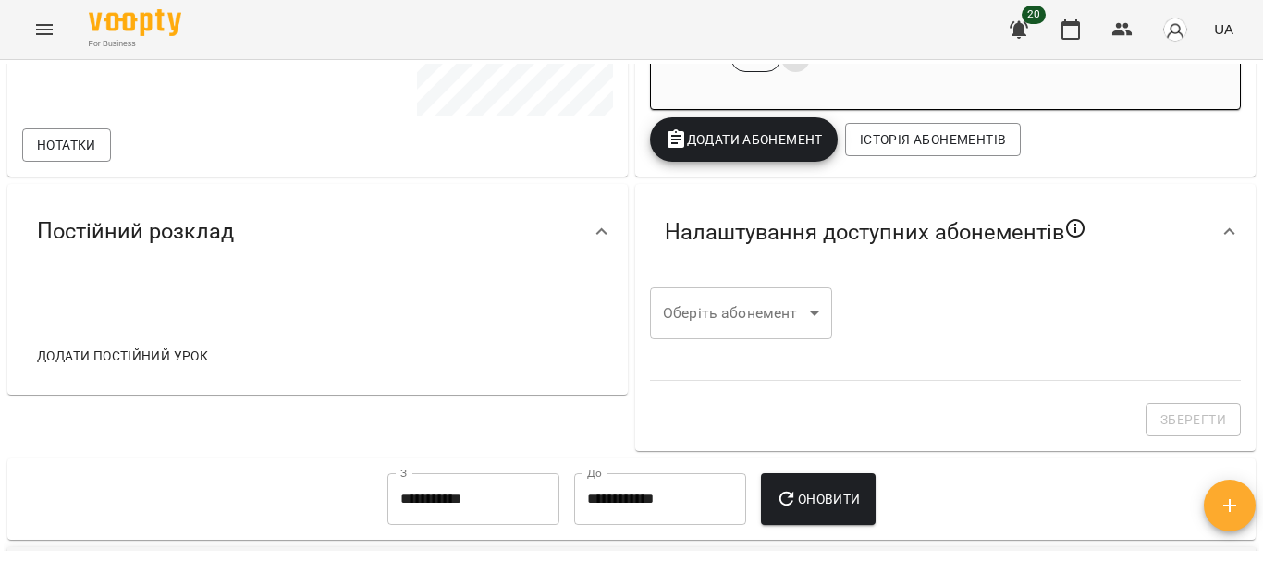
scroll to position [530, 0]
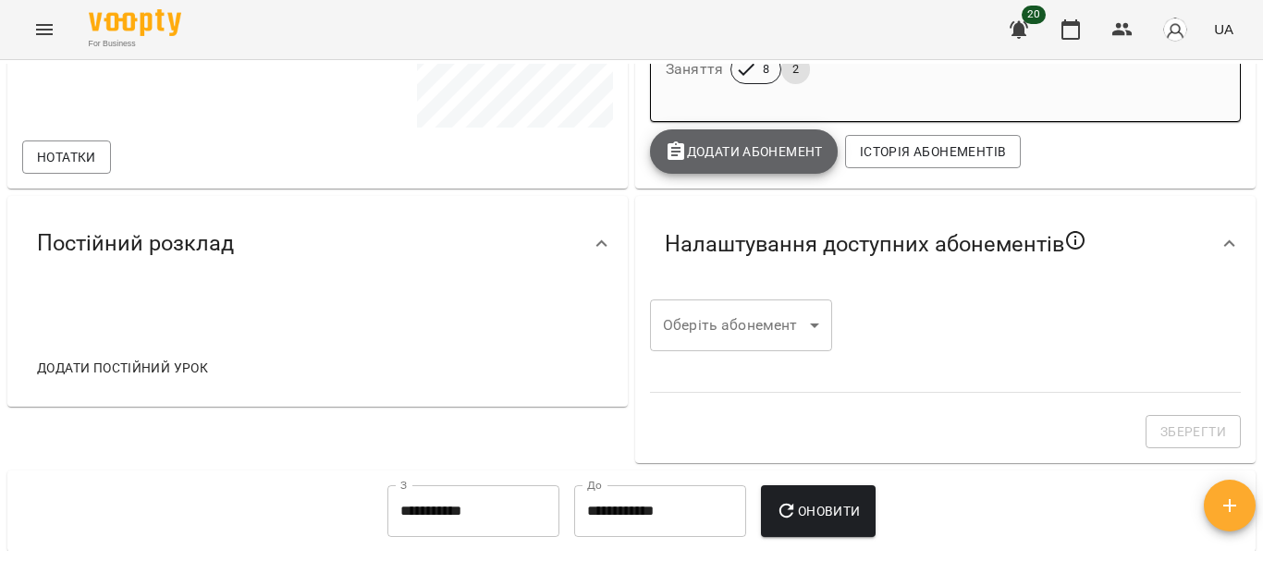
click at [730, 151] on span "Додати Абонемент" at bounding box center [744, 152] width 158 height 22
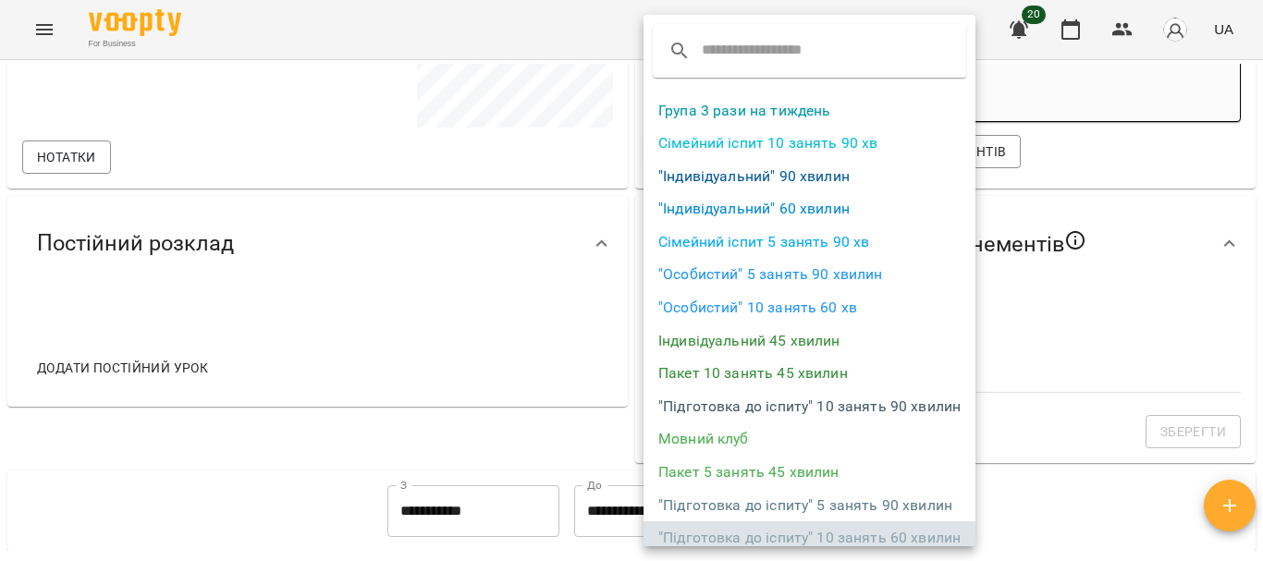
click at [878, 534] on li ""Підготовка до іспиту" 10 занять 60 хвилин" at bounding box center [810, 538] width 332 height 33
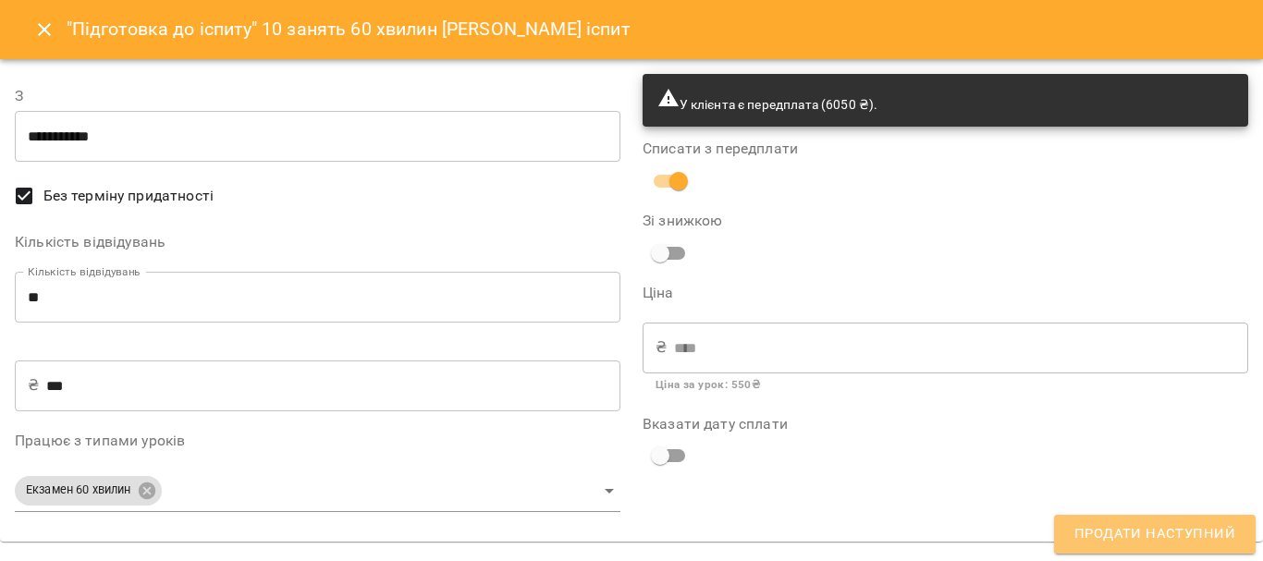
click at [1167, 537] on span "Продати наступний" at bounding box center [1154, 534] width 161 height 24
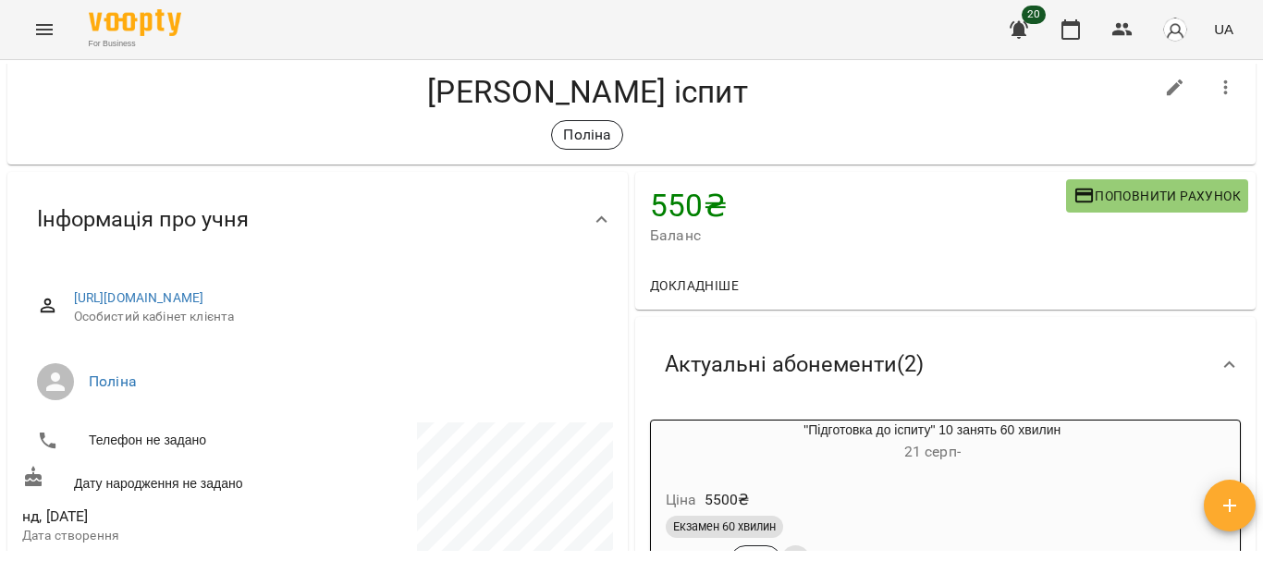
scroll to position [0, 0]
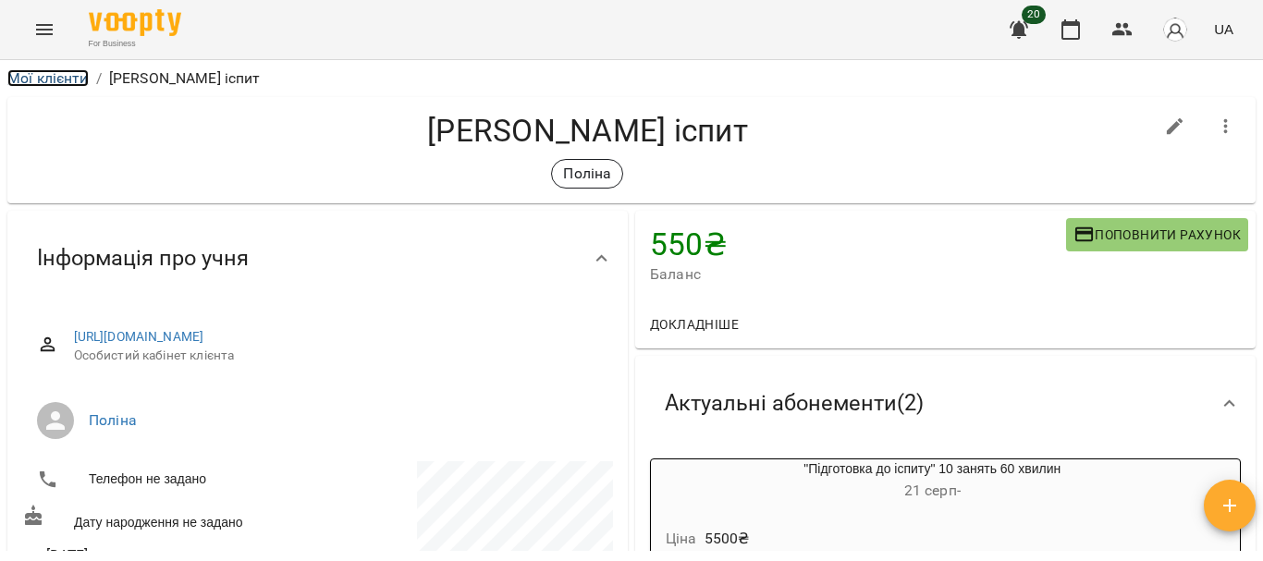
click at [66, 80] on link "Мої клієнти" at bounding box center [47, 78] width 81 height 18
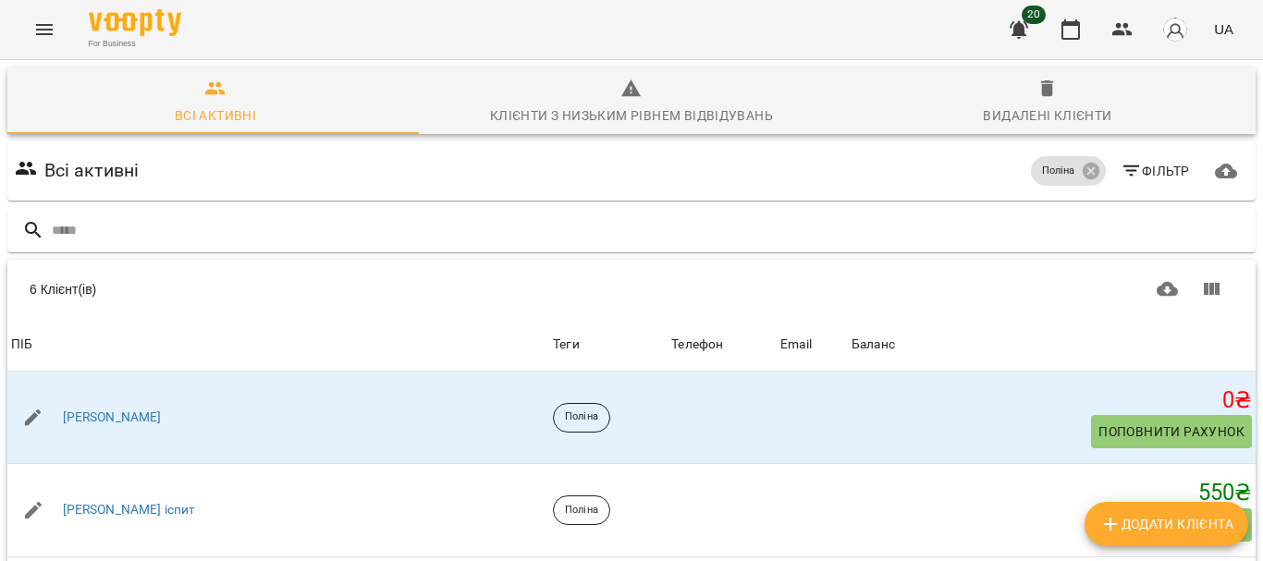
scroll to position [176, 0]
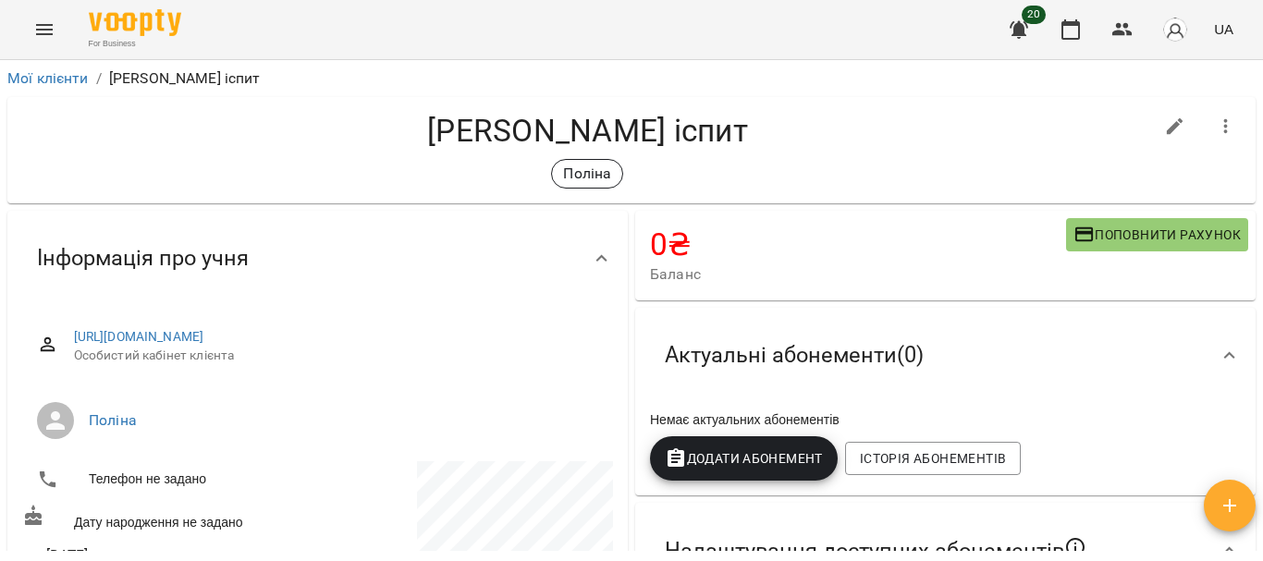
click at [1215, 129] on icon "button" at bounding box center [1226, 127] width 22 height 22
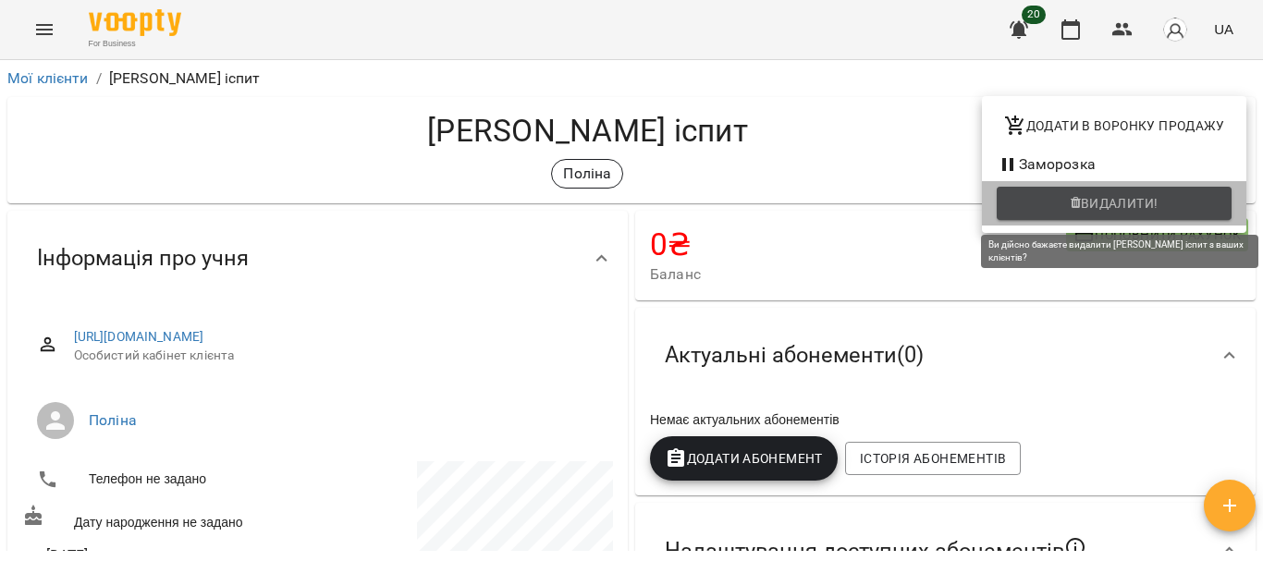
click at [1126, 205] on span "Видалити!" at bounding box center [1120, 203] width 78 height 22
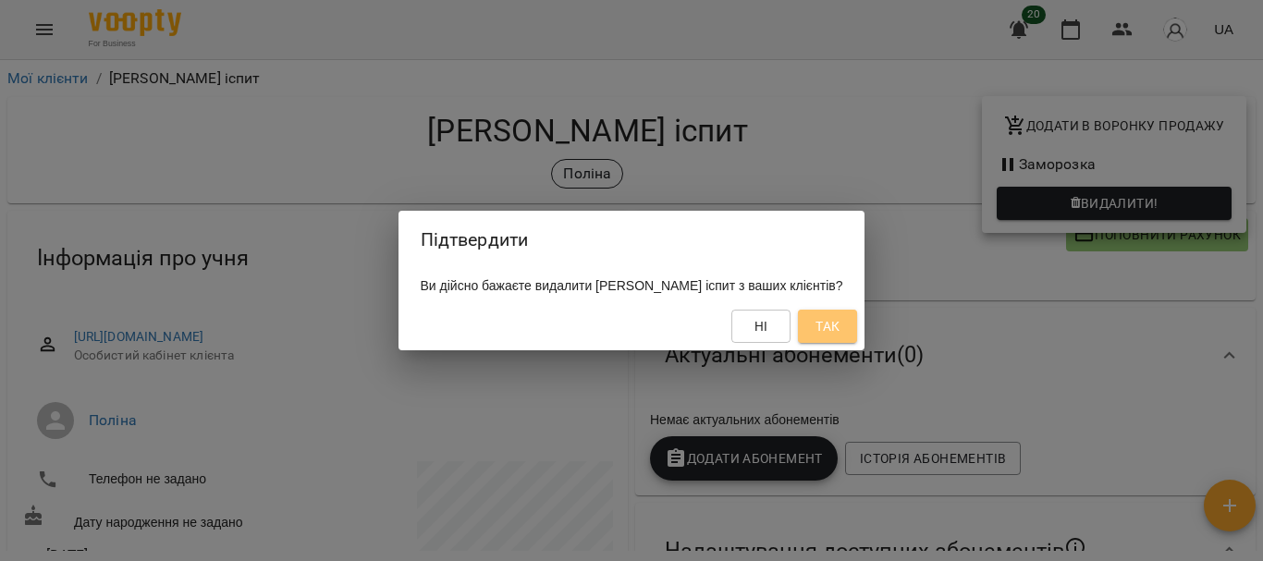
click at [816, 325] on span "Так" at bounding box center [828, 326] width 24 height 22
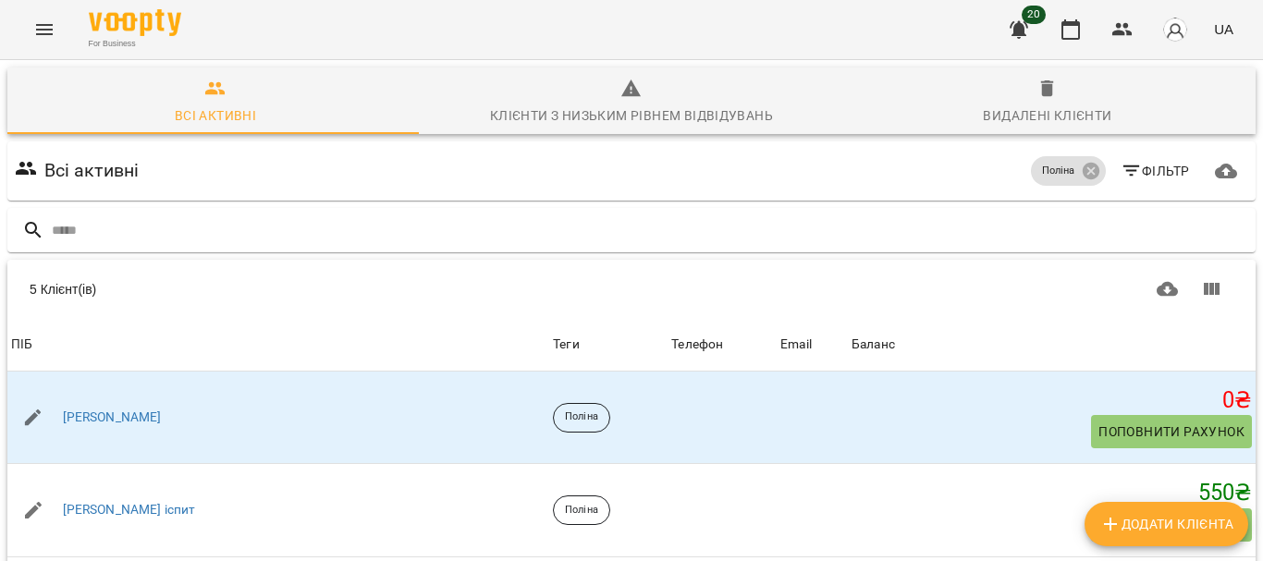
scroll to position [253, 0]
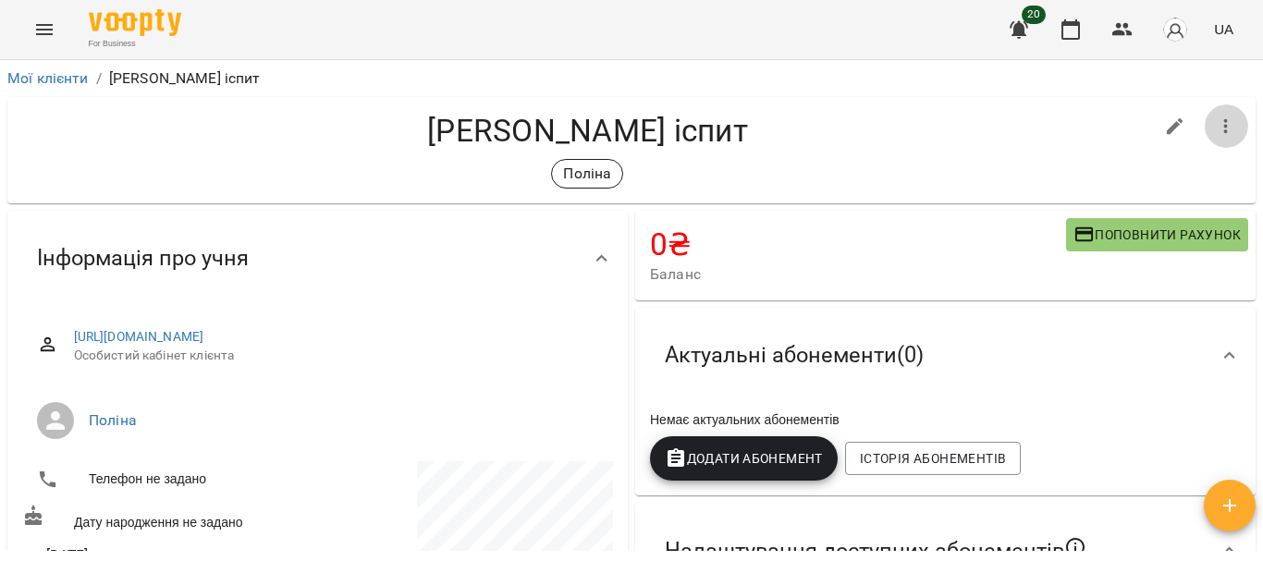
click at [1219, 130] on icon "button" at bounding box center [1226, 127] width 22 height 22
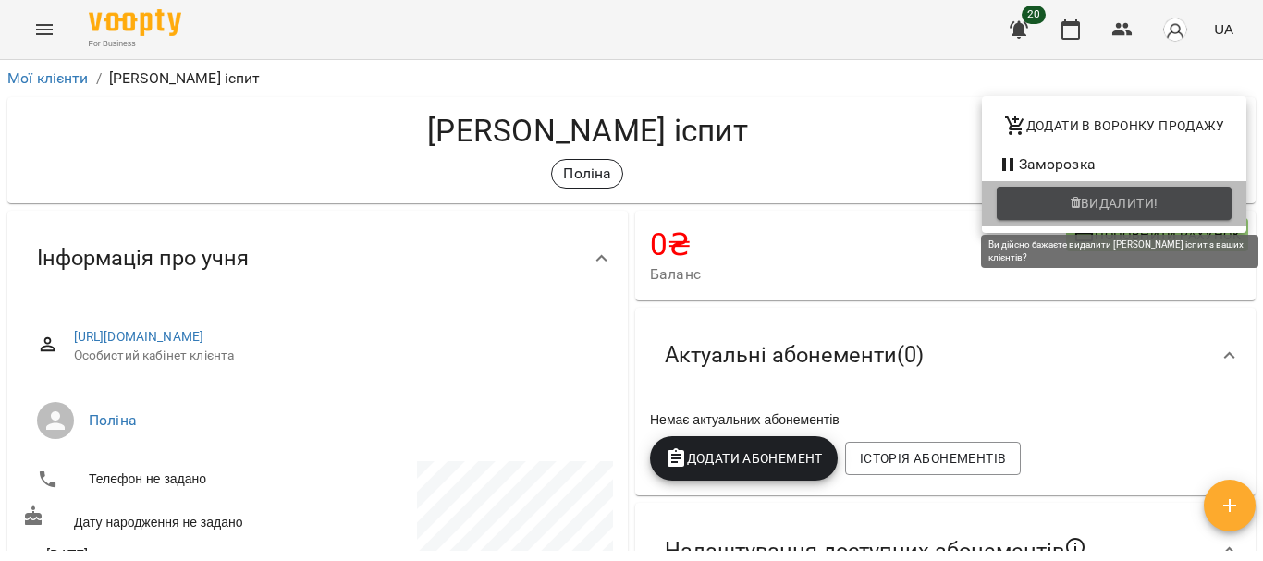
click at [1140, 195] on span "Видалити!" at bounding box center [1120, 203] width 78 height 22
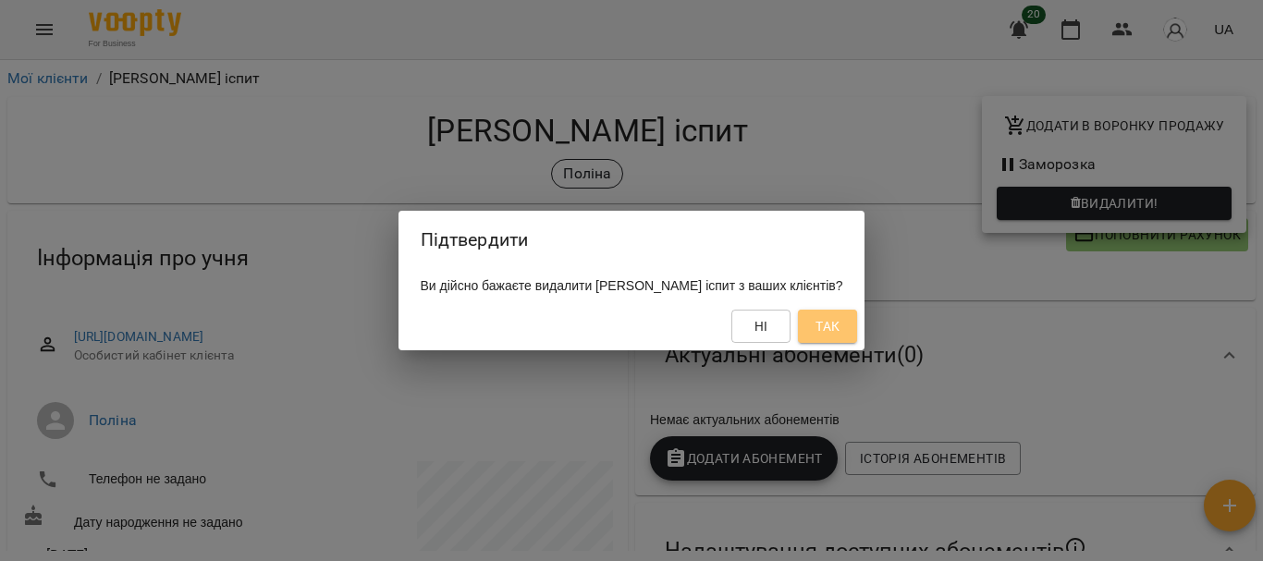
click at [822, 330] on span "Так" at bounding box center [828, 326] width 24 height 22
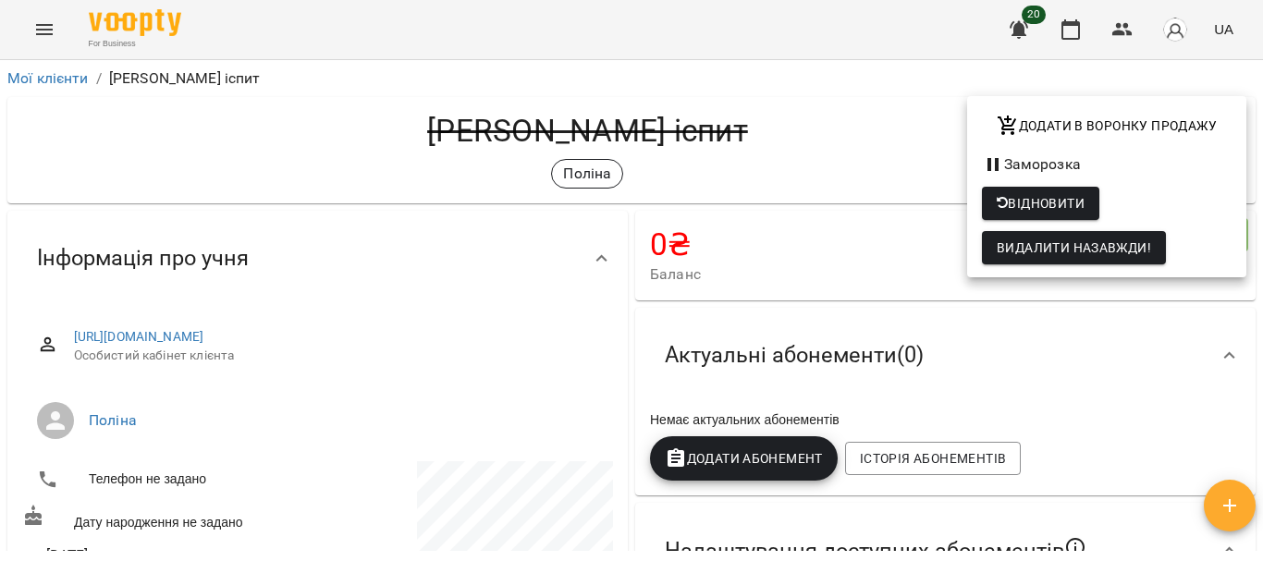
click at [58, 77] on div at bounding box center [631, 280] width 1263 height 561
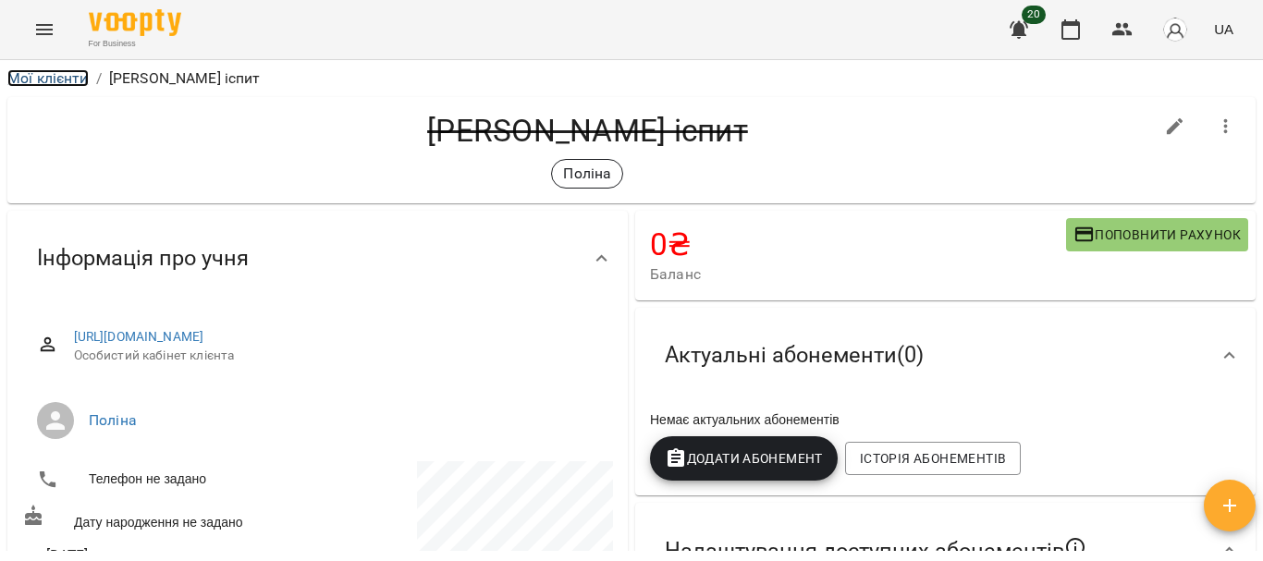
click at [58, 77] on link "Мої клієнти" at bounding box center [47, 78] width 81 height 18
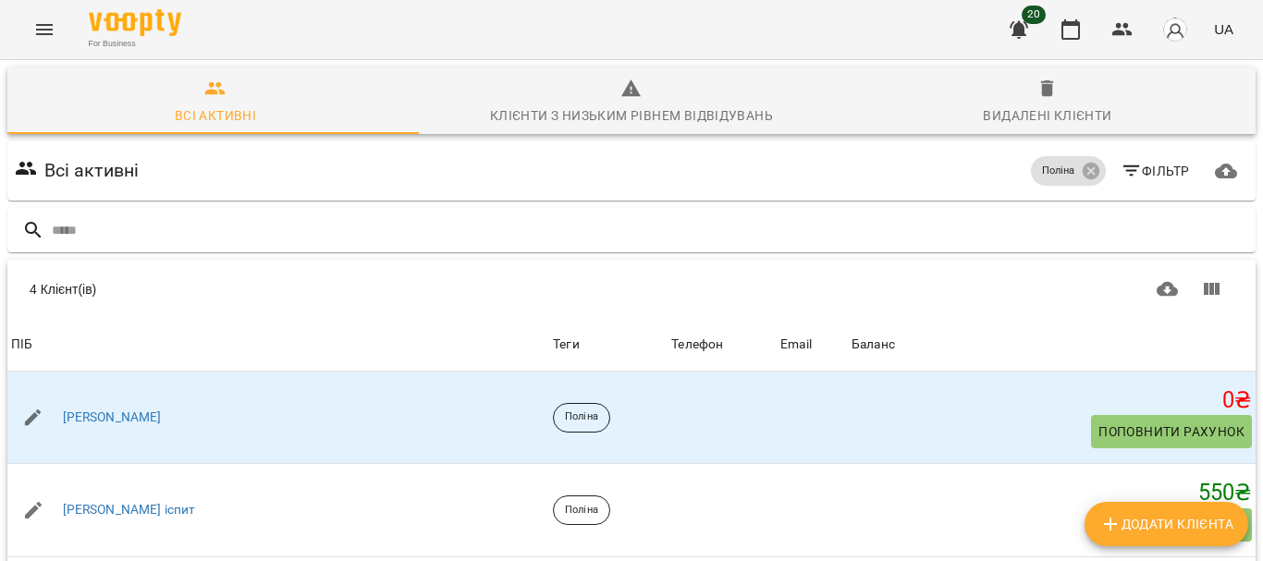
scroll to position [223, 0]
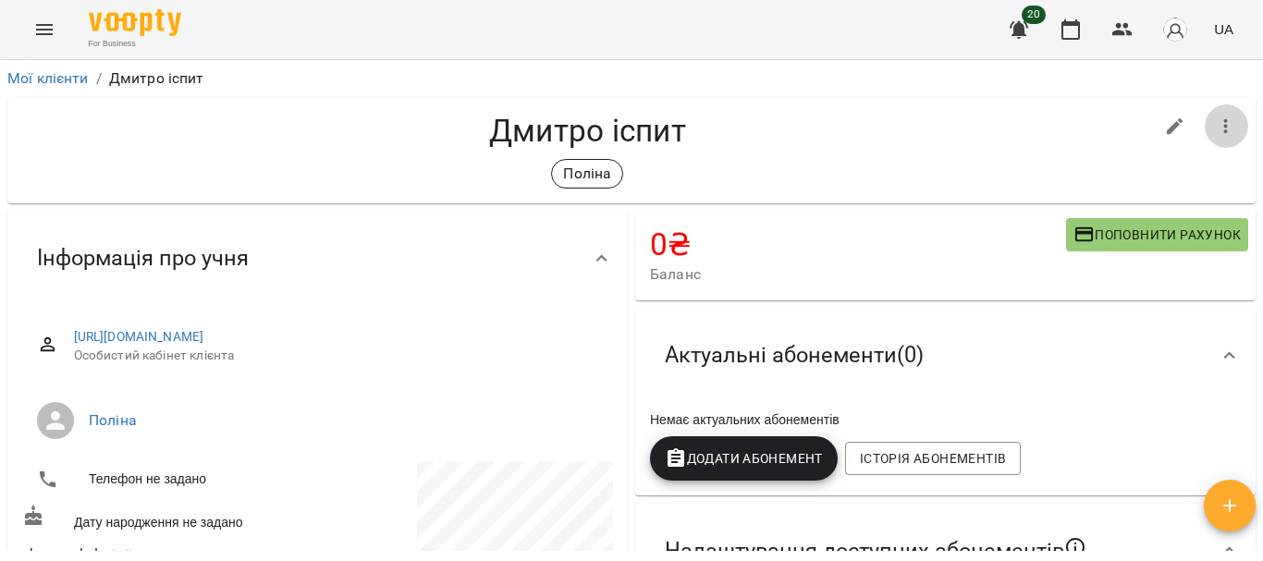
click at [1215, 131] on icon "button" at bounding box center [1226, 127] width 22 height 22
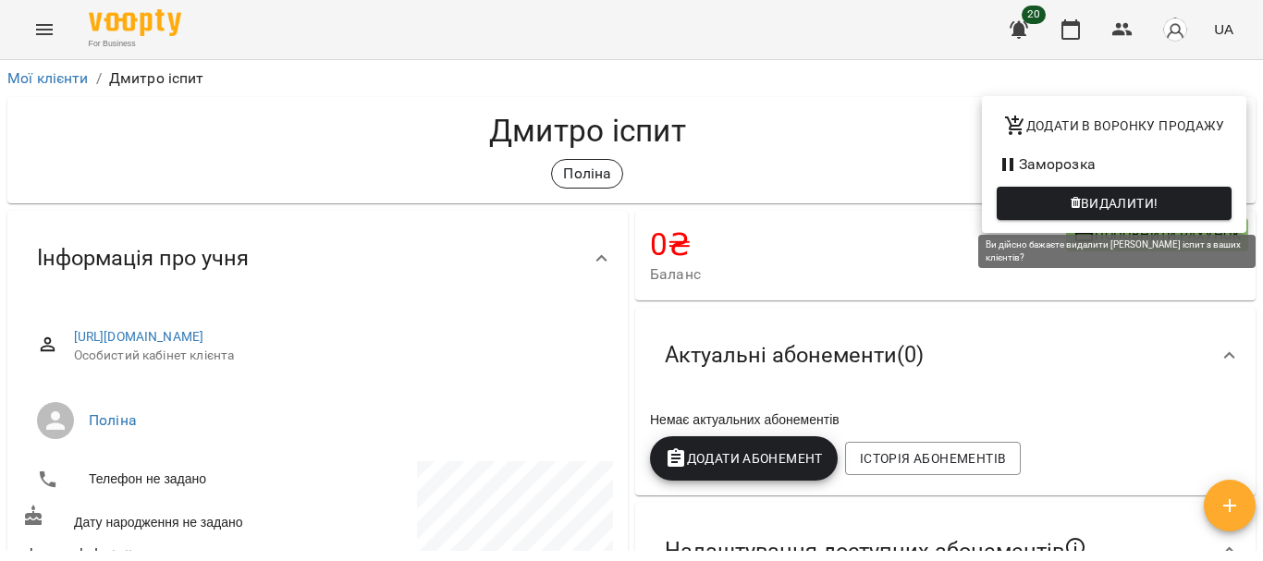
click at [1133, 207] on span "Видалити!" at bounding box center [1120, 203] width 78 height 22
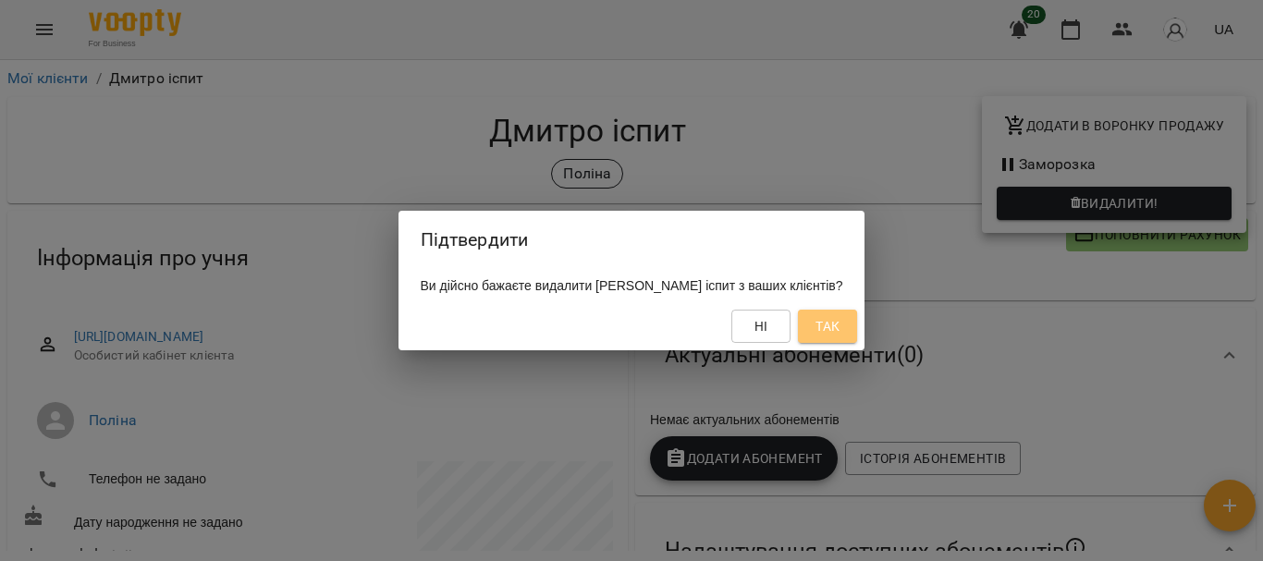
click at [817, 322] on span "Так" at bounding box center [828, 326] width 24 height 22
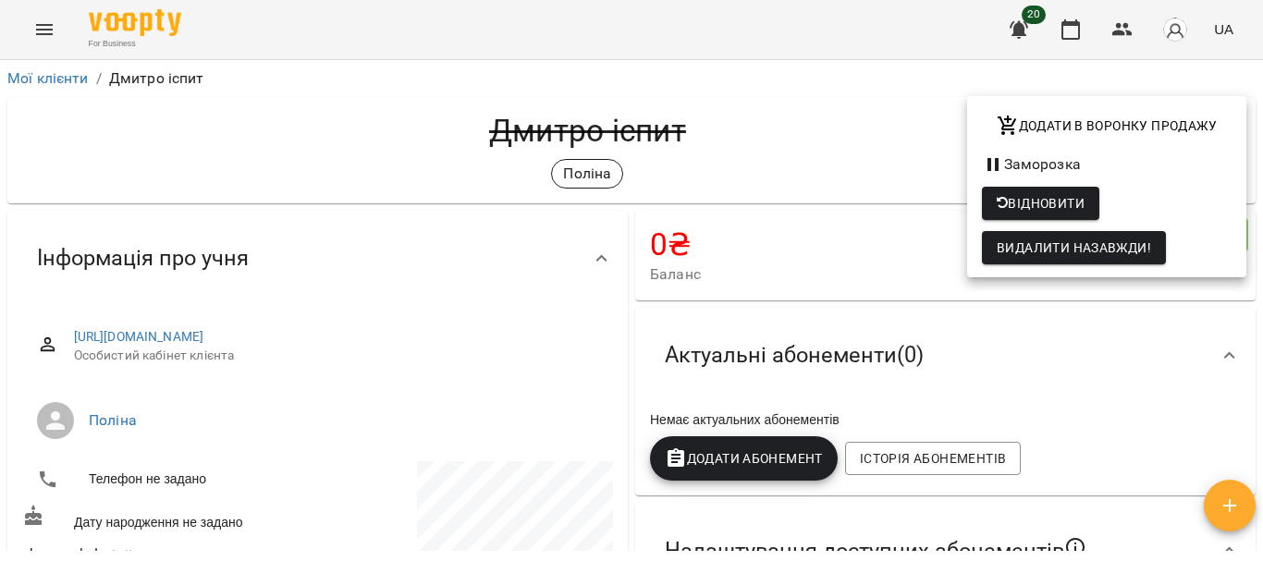
click at [64, 76] on div at bounding box center [631, 280] width 1263 height 561
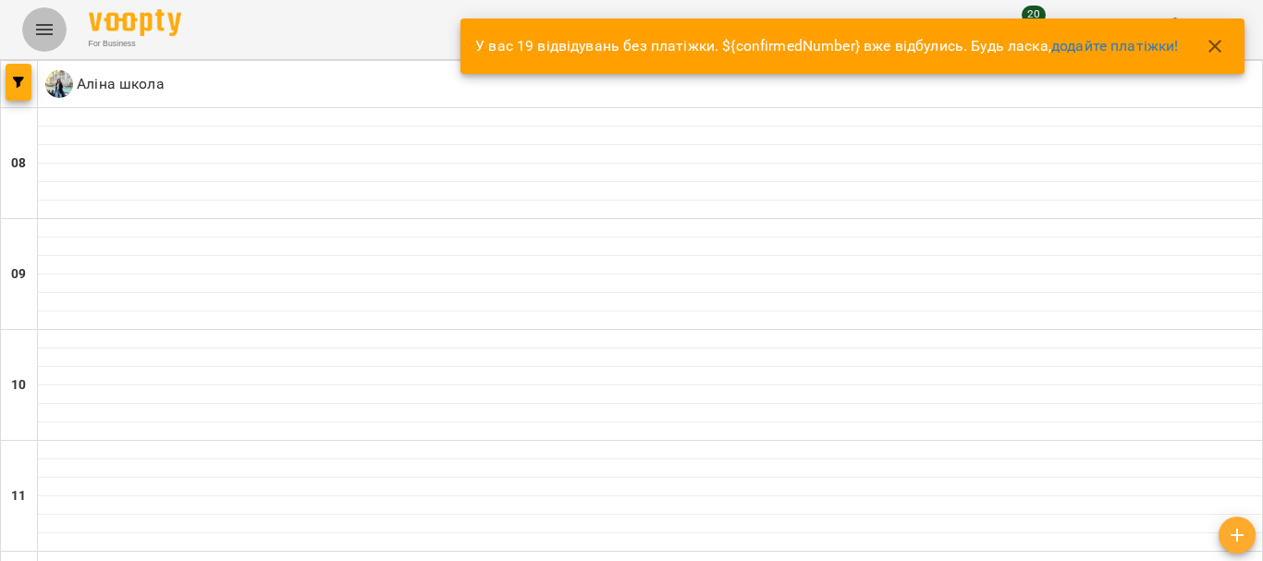
click at [42, 42] on button "Menu" at bounding box center [44, 29] width 44 height 44
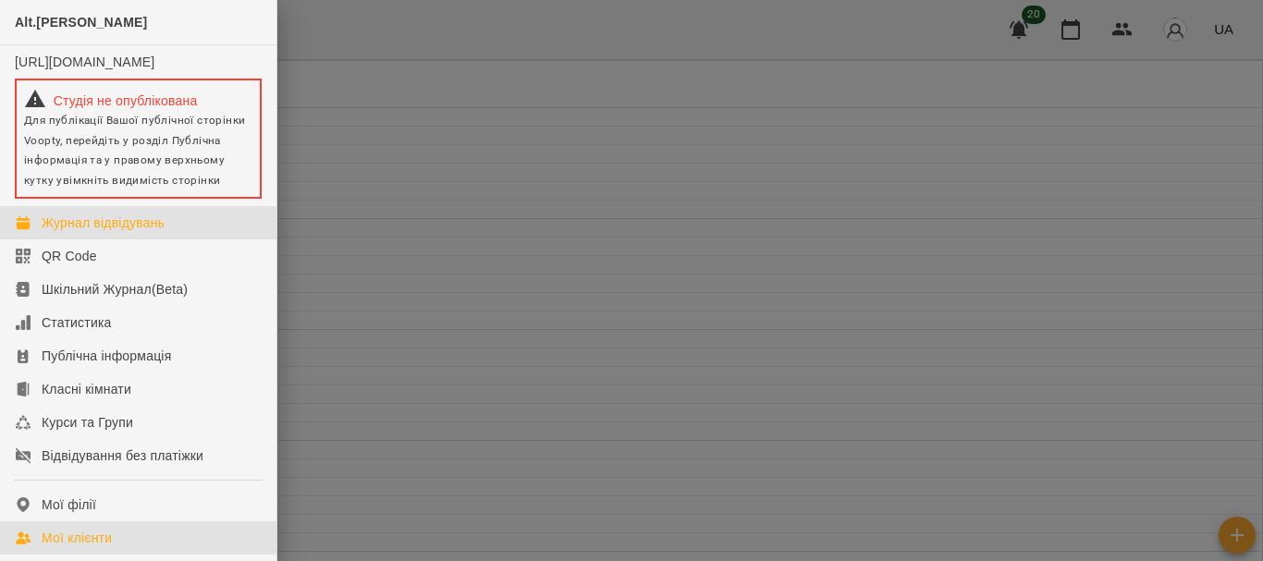
click at [130, 543] on link "Мої клієнти" at bounding box center [138, 538] width 276 height 33
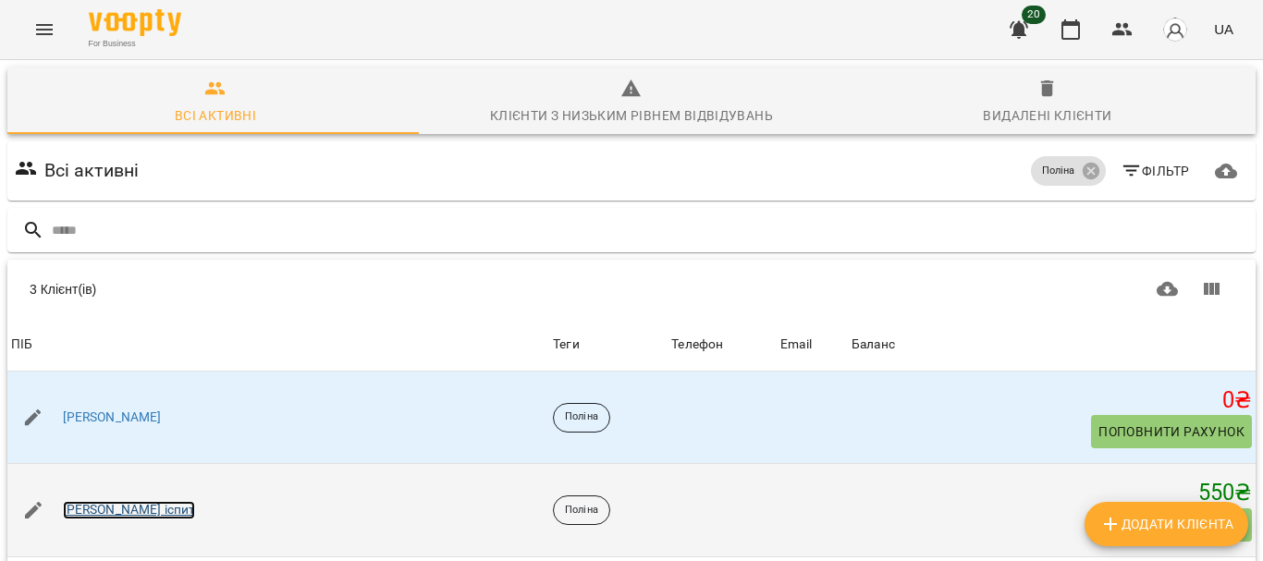
click at [120, 518] on link "[PERSON_NAME] іспит" at bounding box center [129, 510] width 133 height 18
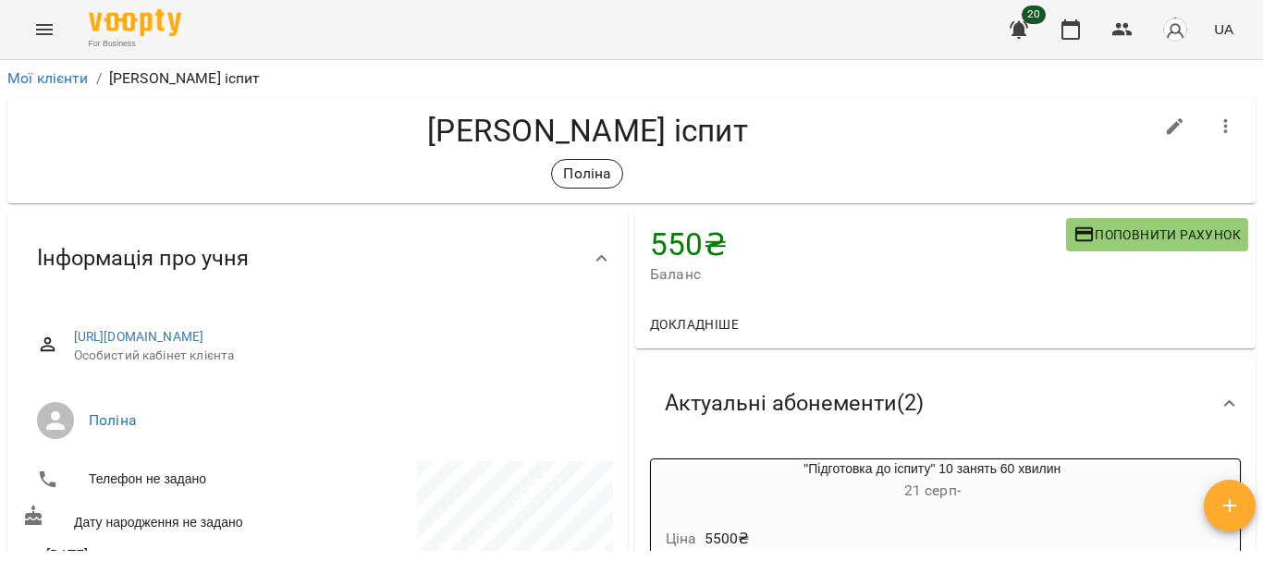
click at [1257, 124] on div "Мої клієнти / [PERSON_NAME] іспит [PERSON_NAME] іспит [PERSON_NAME] 550 ₴ Балан…" at bounding box center [631, 340] width 1263 height 561
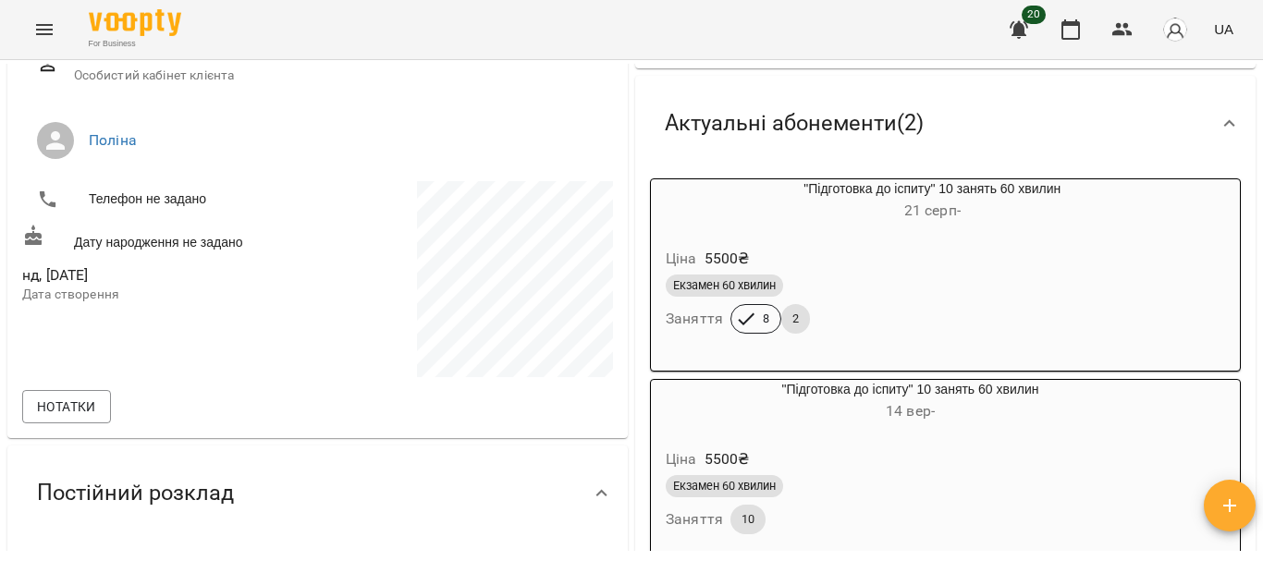
scroll to position [294, 0]
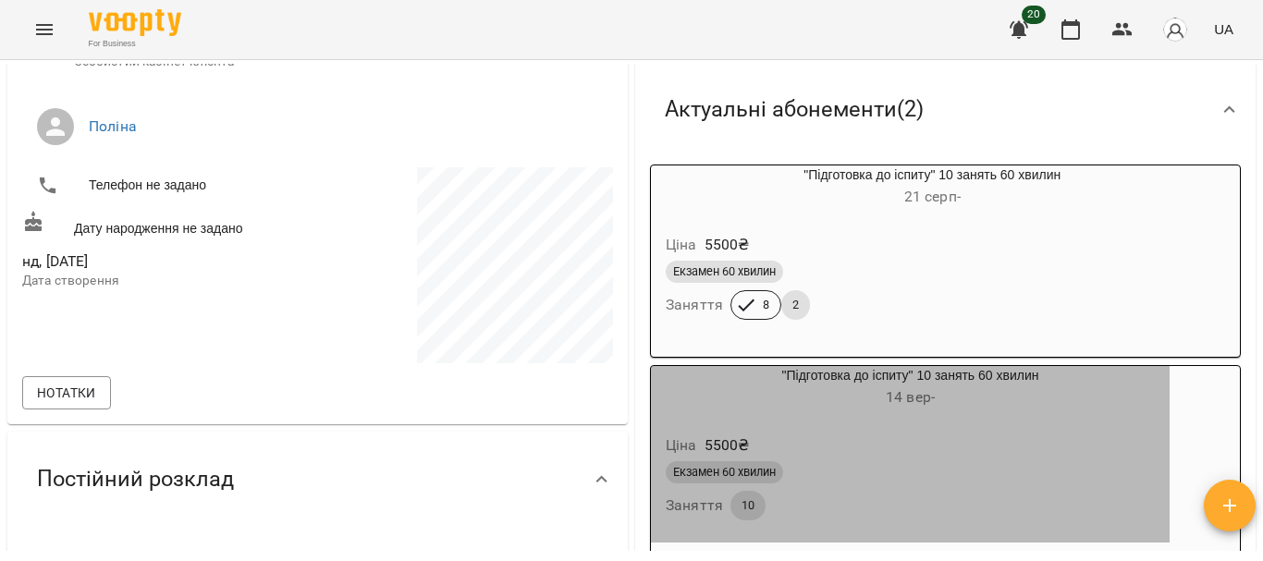
click at [1031, 419] on div "Ціна 5500 ₴ Екзамен 60 хвилин Заняття 10" at bounding box center [910, 480] width 526 height 133
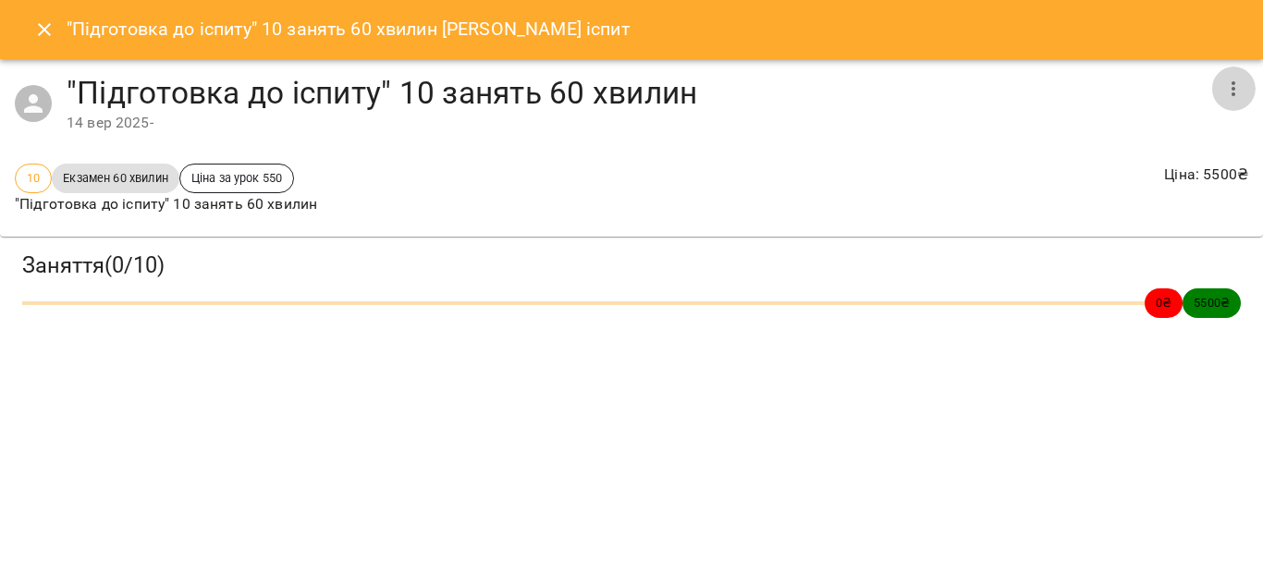
click at [1228, 74] on button "button" at bounding box center [1233, 89] width 44 height 44
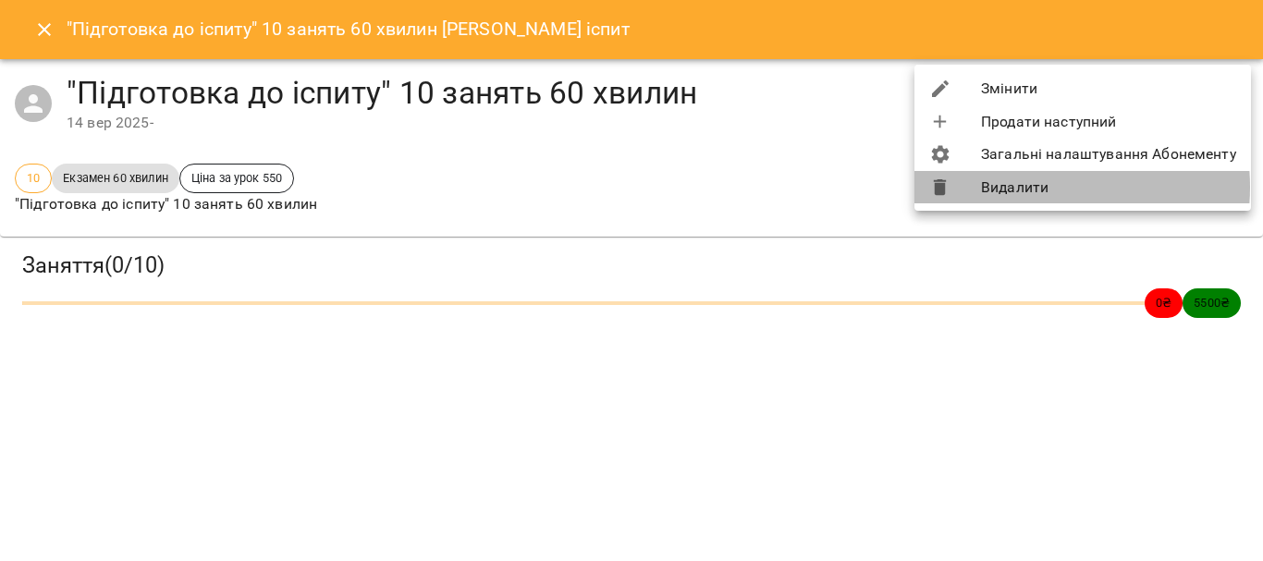
click at [1024, 188] on li "Видалити" at bounding box center [1082, 187] width 337 height 33
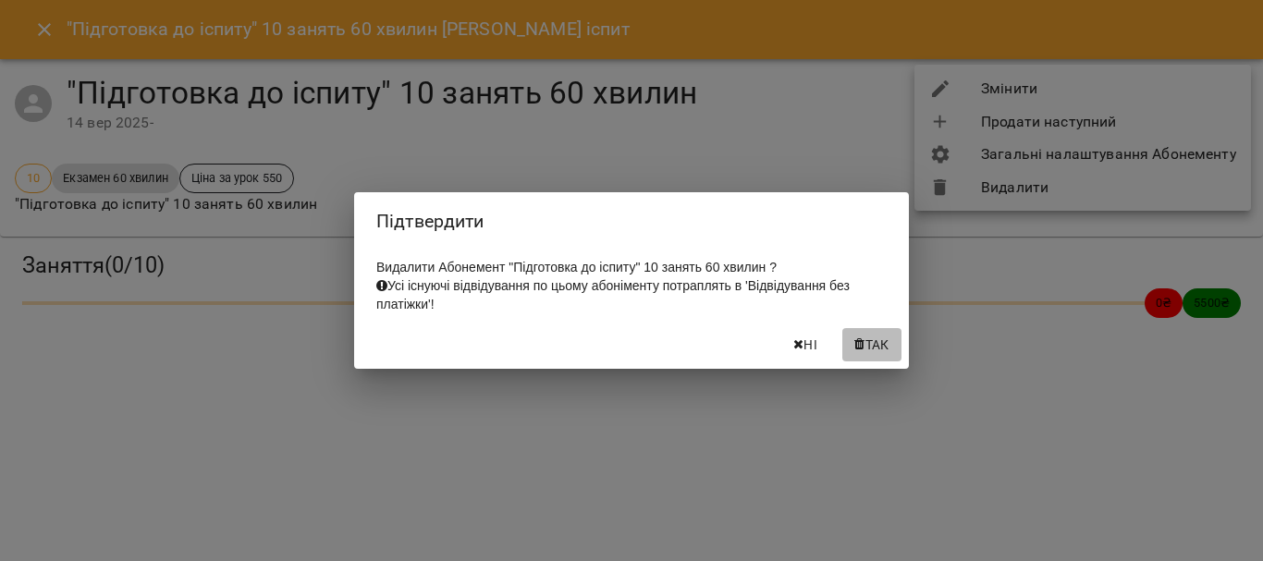
click at [865, 346] on span "Так" at bounding box center [877, 345] width 24 height 22
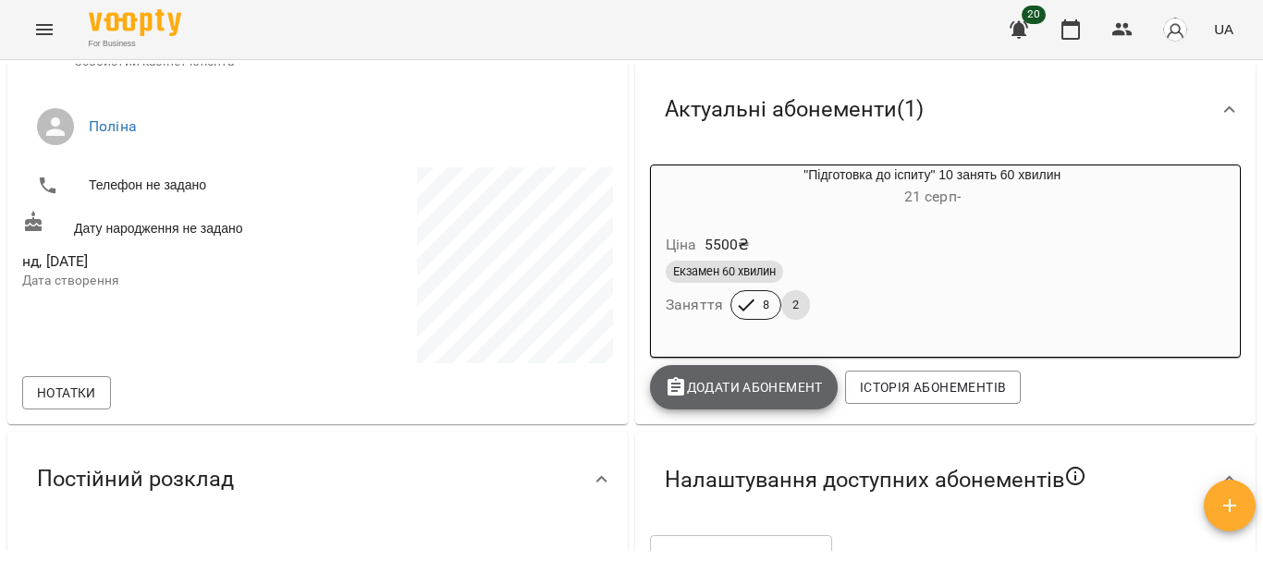
click at [755, 399] on span "Додати Абонемент" at bounding box center [744, 387] width 158 height 22
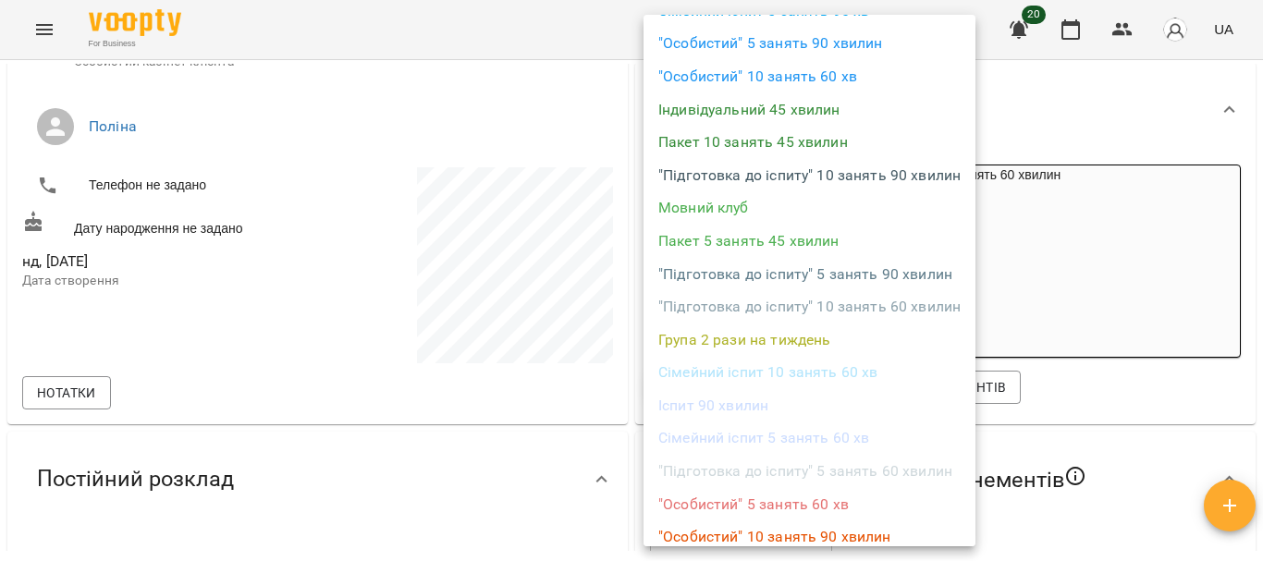
scroll to position [229, 0]
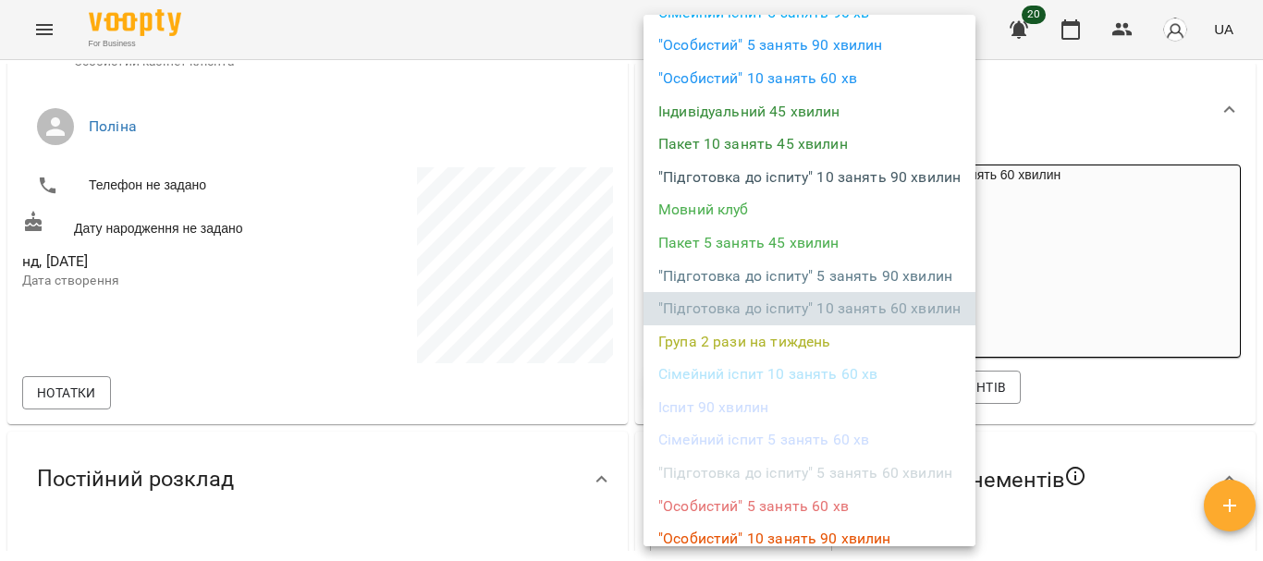
click at [892, 301] on li ""Підготовка до іспиту" 10 занять 60 хвилин" at bounding box center [810, 308] width 332 height 33
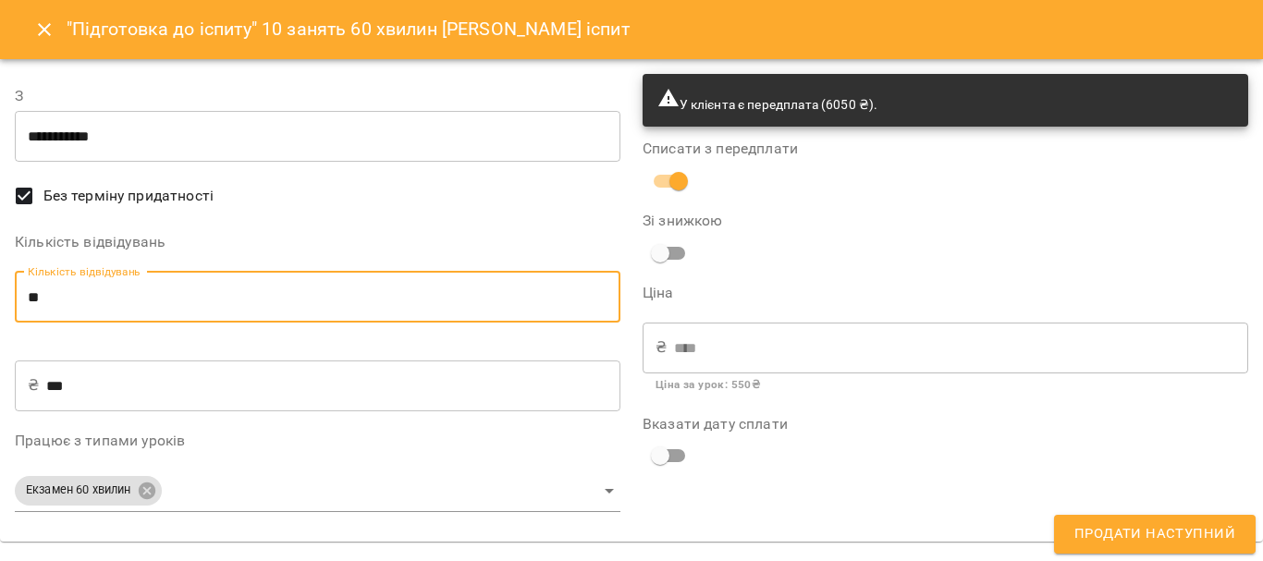
click at [436, 305] on input "**" at bounding box center [318, 298] width 606 height 52
type input "*"
type input "***"
type input "**"
type input "****"
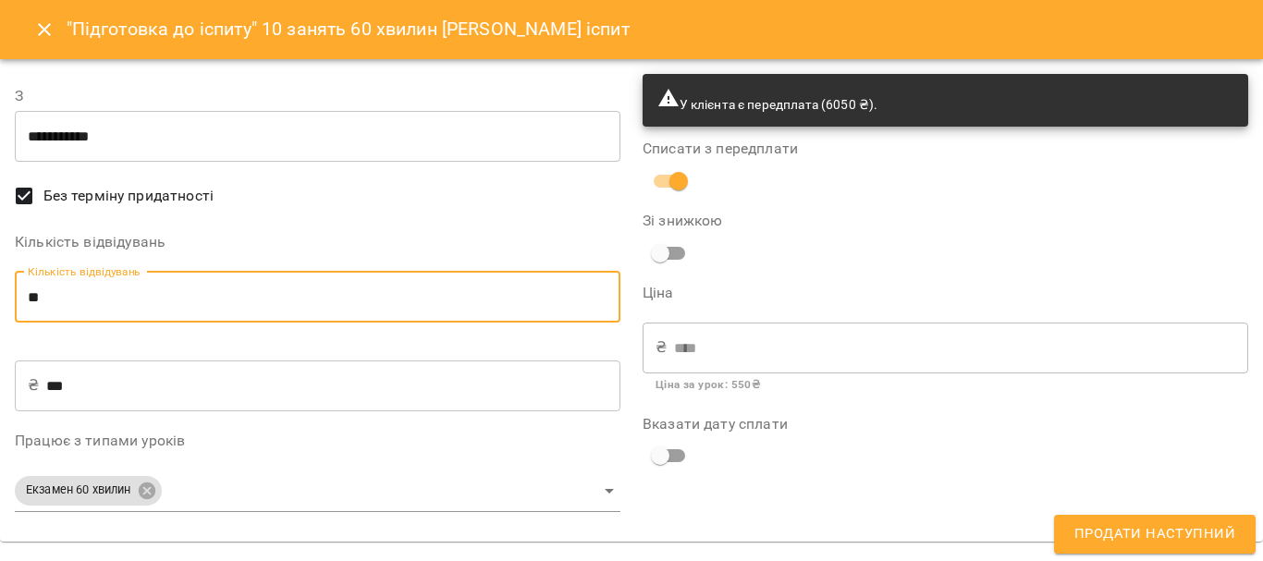
type input "**"
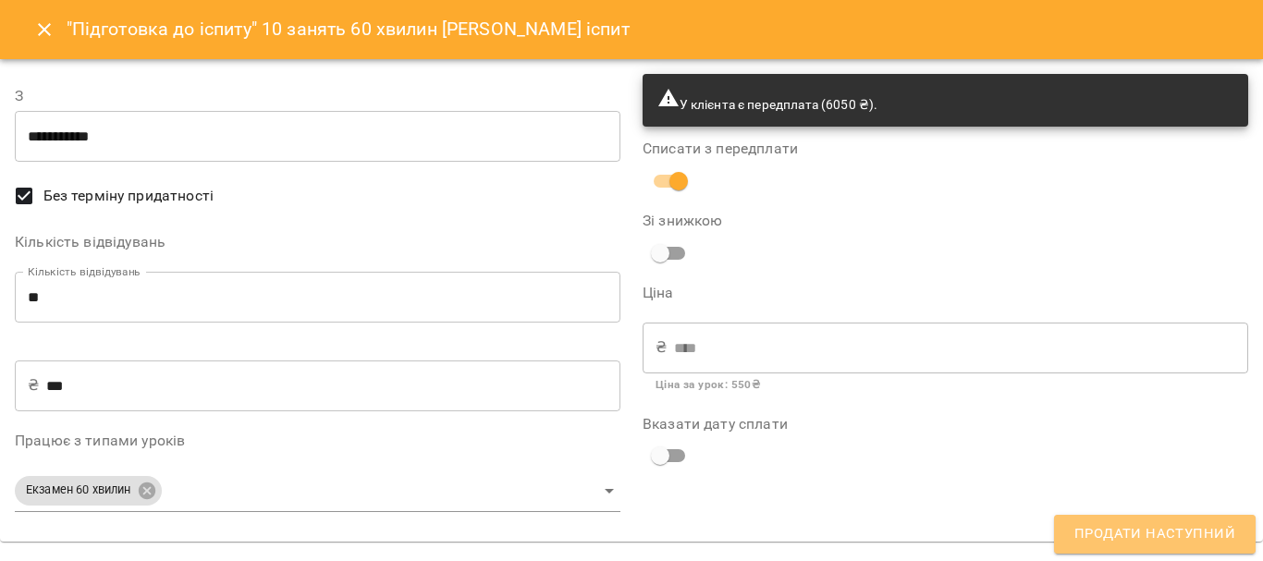
click at [1163, 539] on span "Продати наступний" at bounding box center [1154, 534] width 161 height 24
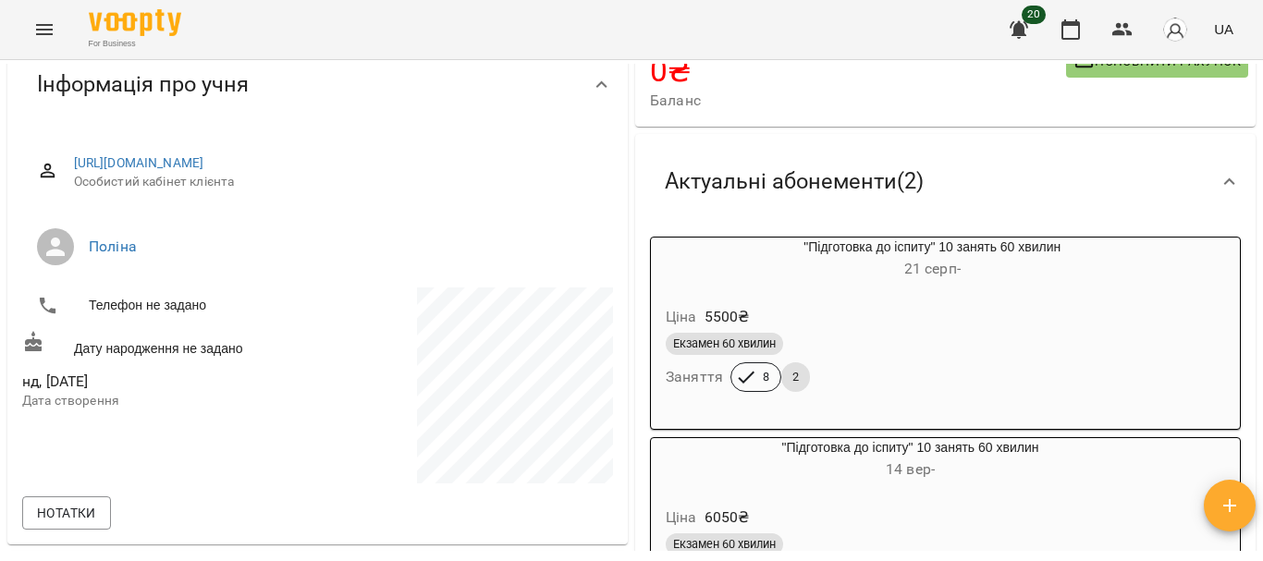
scroll to position [0, 0]
